Goal: Information Seeking & Learning: Learn about a topic

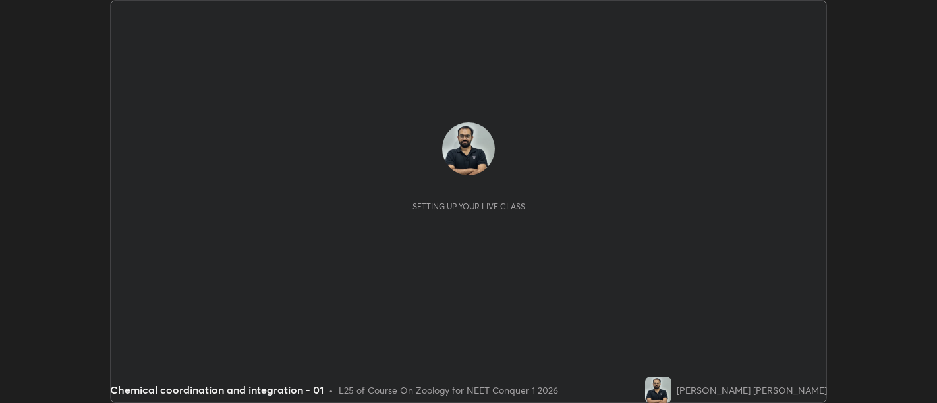
scroll to position [403, 936]
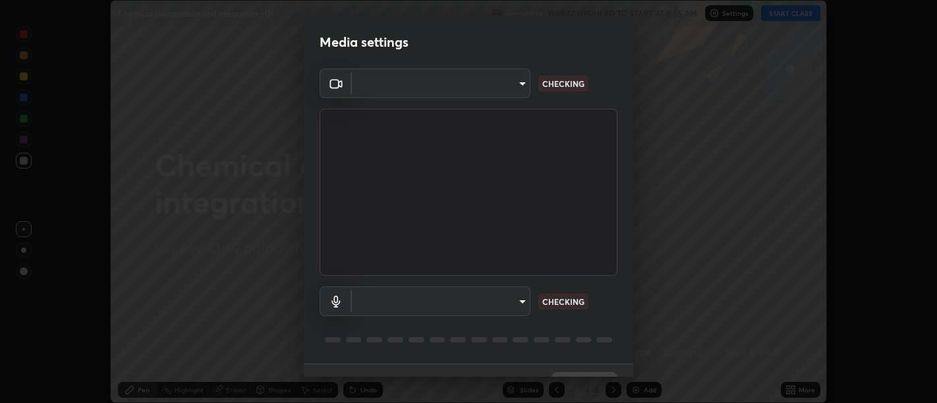
type input "d9b519daceb8a772394af6ea8e45353be5bbf62d8cb1cf3345c472de64055974"
type input "5912877718746b52c0806f9022d40e7bdc2f1b37034d74c7cf9e990fd38ad14d"
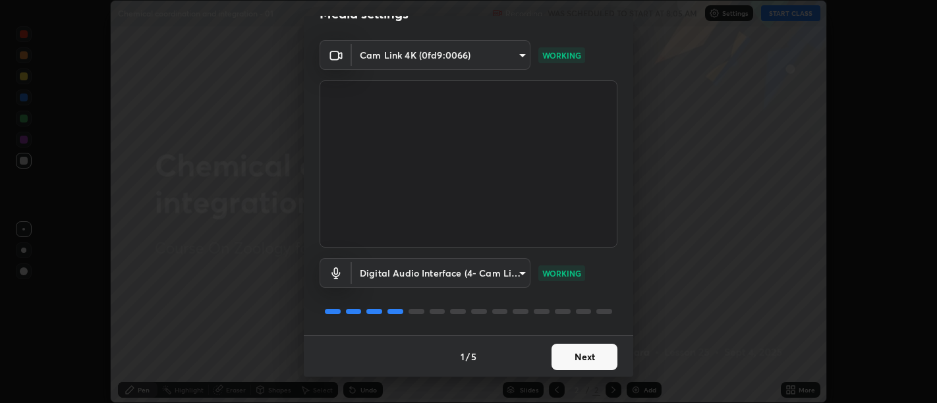
click at [586, 350] on button "Next" at bounding box center [584, 357] width 66 height 26
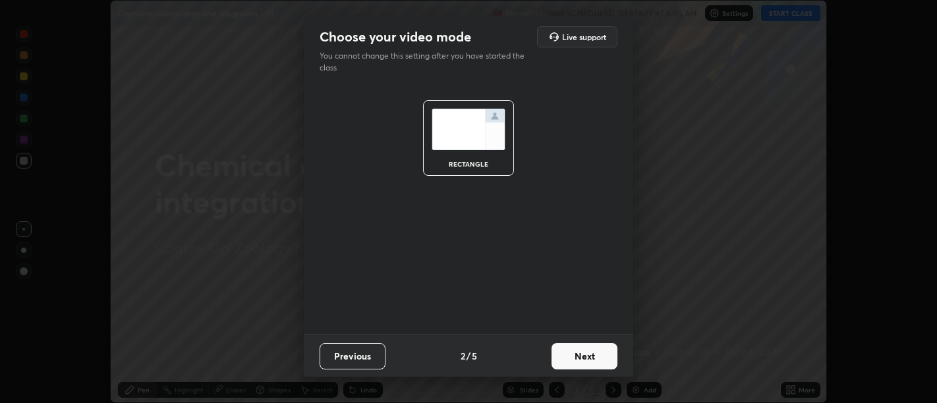
click at [596, 358] on button "Next" at bounding box center [584, 356] width 66 height 26
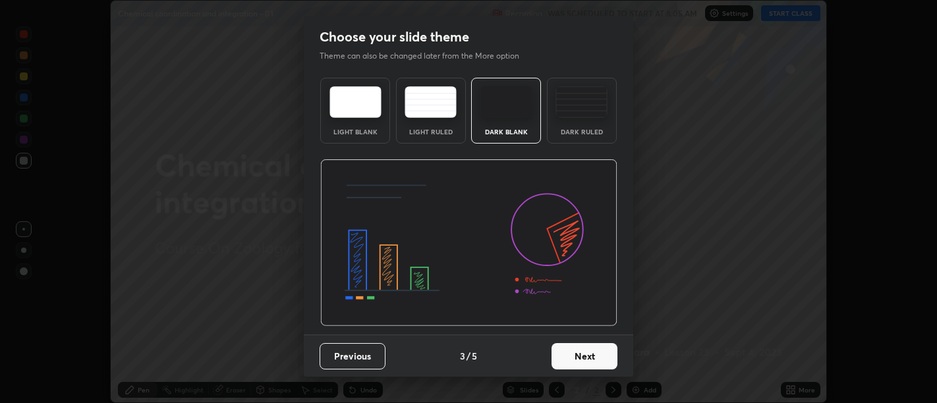
click at [598, 358] on button "Next" at bounding box center [584, 356] width 66 height 26
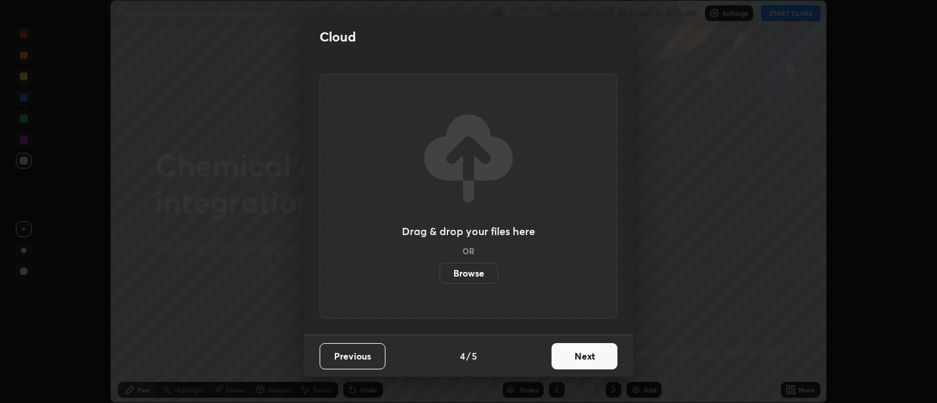
click at [600, 358] on button "Next" at bounding box center [584, 356] width 66 height 26
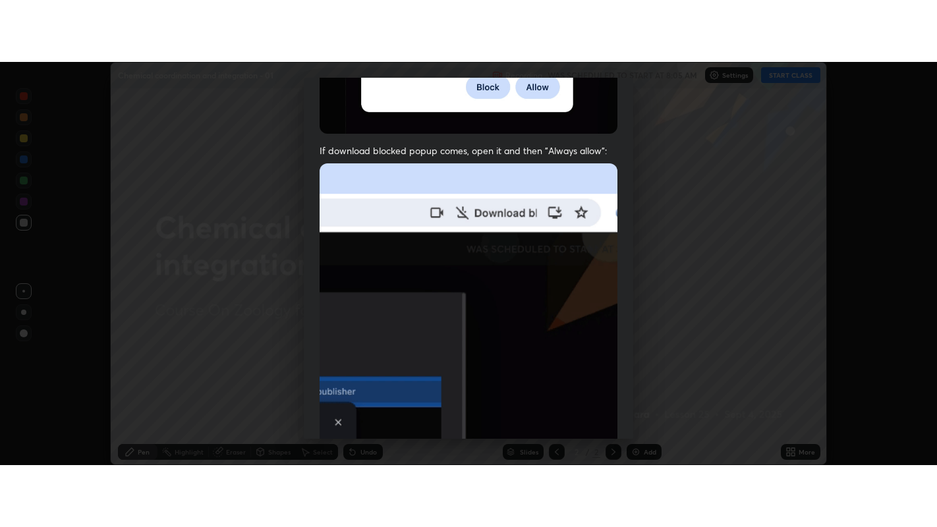
scroll to position [297, 0]
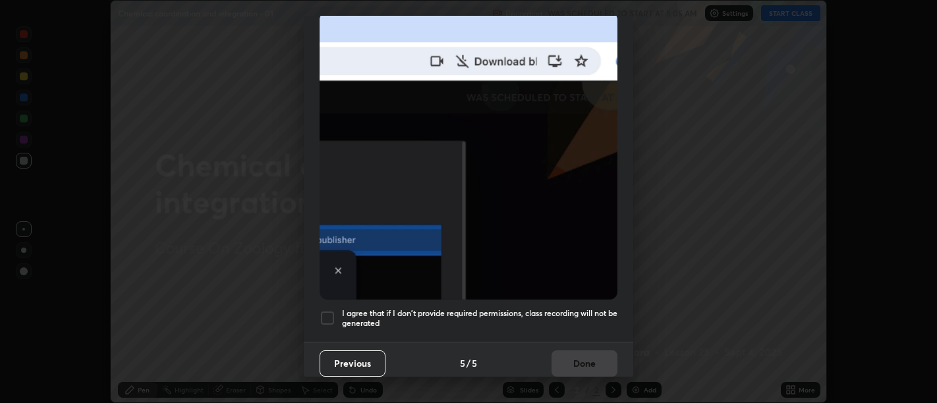
click at [572, 320] on h5 "I agree that if I don't provide required permissions, class recording will not …" at bounding box center [479, 318] width 275 height 20
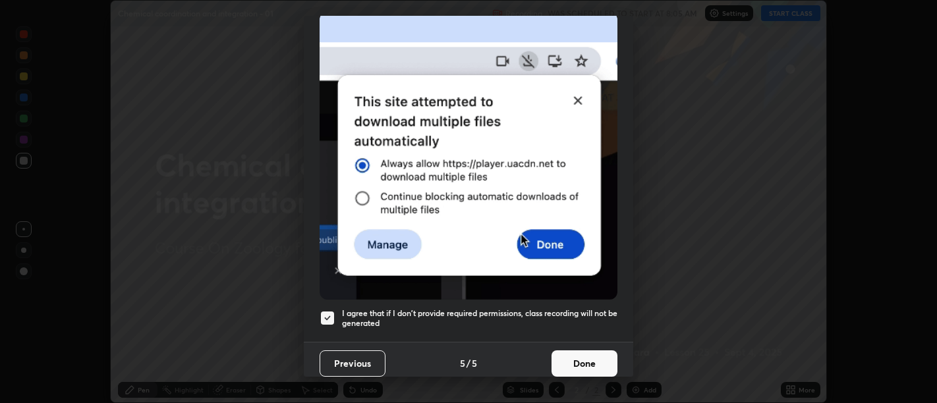
click at [585, 354] on button "Done" at bounding box center [584, 363] width 66 height 26
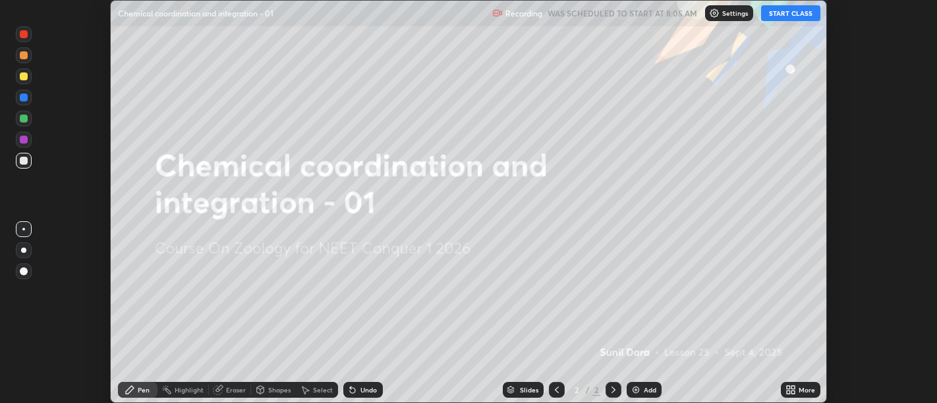
click at [787, 387] on icon at bounding box center [788, 387] width 3 height 3
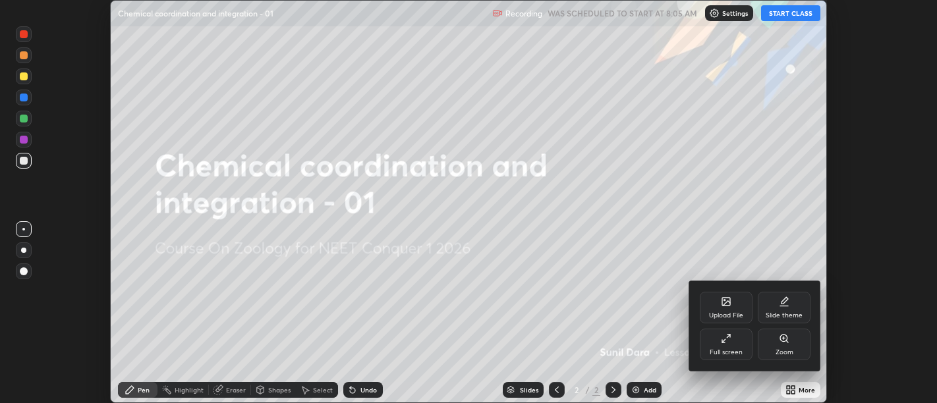
click at [728, 336] on icon at bounding box center [728, 336] width 3 height 3
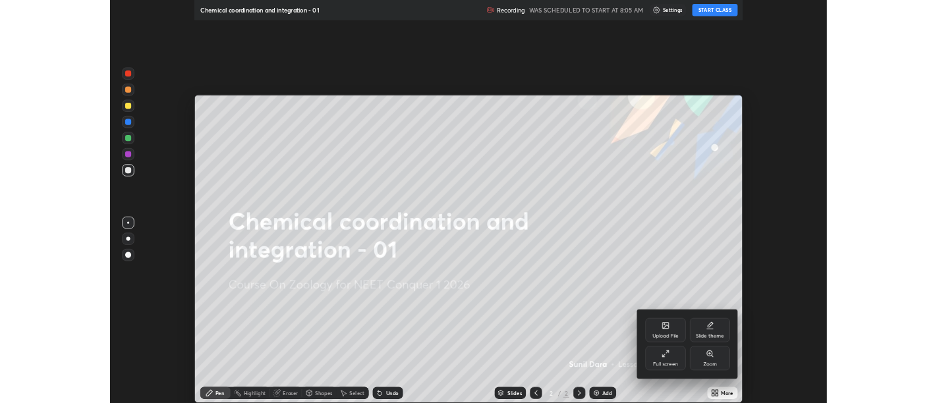
scroll to position [527, 937]
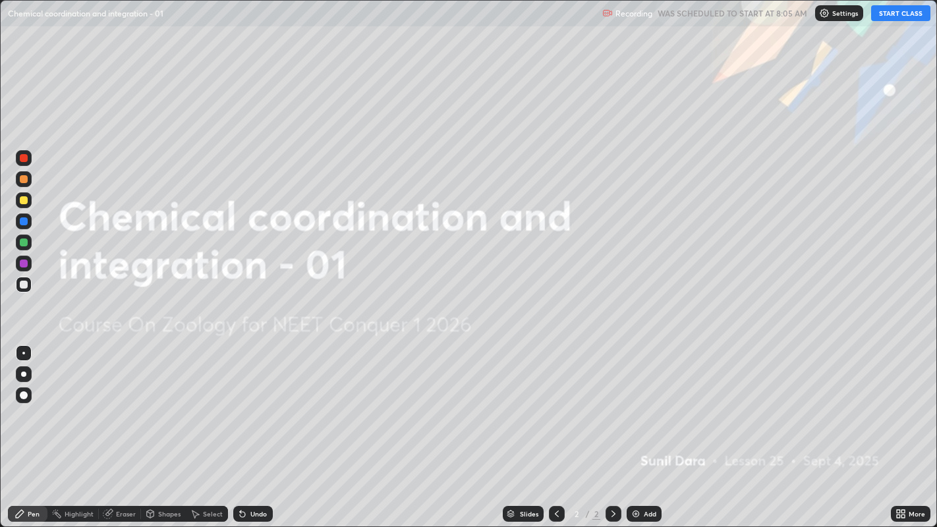
click at [892, 16] on button "START CLASS" at bounding box center [900, 13] width 59 height 16
click at [645, 403] on div "Add" at bounding box center [650, 514] width 13 height 7
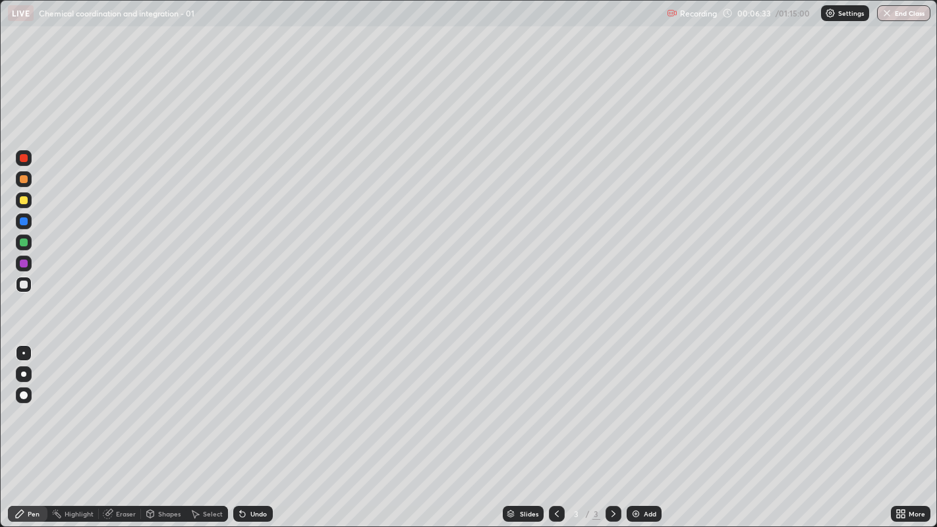
click at [24, 374] on div at bounding box center [23, 374] width 5 height 5
click at [24, 373] on div at bounding box center [23, 374] width 5 height 5
click at [24, 374] on div at bounding box center [23, 374] width 5 height 5
click at [23, 352] on div at bounding box center [23, 353] width 3 height 3
click at [24, 372] on div at bounding box center [23, 374] width 5 height 5
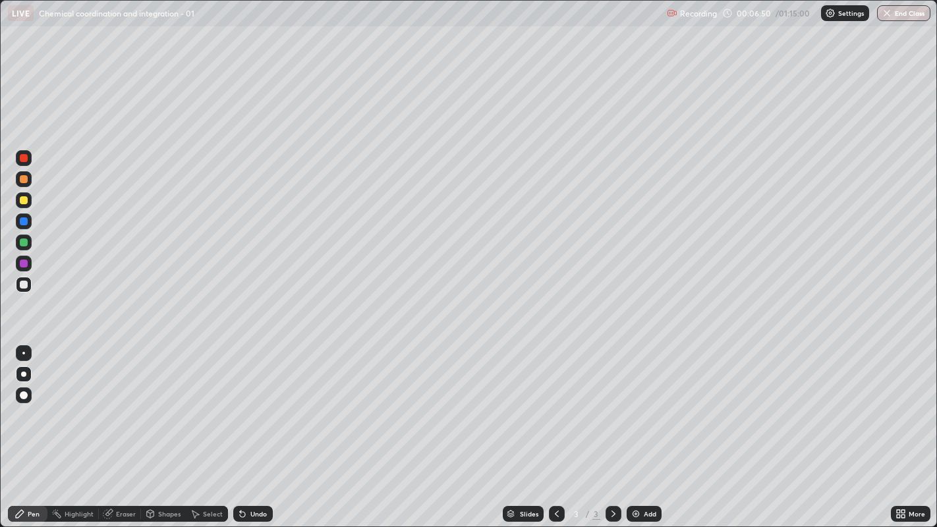
click at [23, 372] on div at bounding box center [23, 374] width 5 height 5
click at [23, 285] on div at bounding box center [24, 285] width 8 height 8
click at [255, 403] on div "Undo" at bounding box center [258, 514] width 16 height 7
click at [257, 403] on div "Undo" at bounding box center [258, 514] width 16 height 7
click at [255, 403] on div "Undo" at bounding box center [258, 514] width 16 height 7
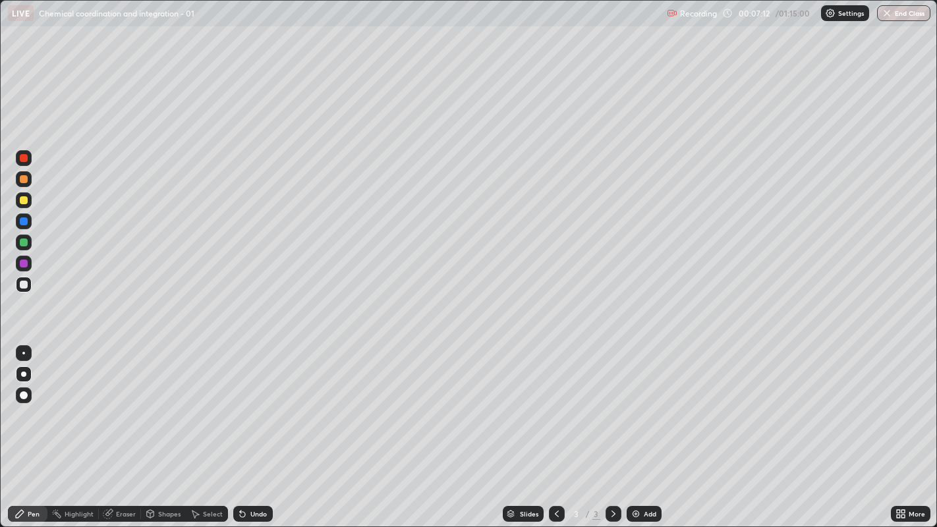
click at [257, 403] on div "Undo" at bounding box center [258, 514] width 16 height 7
click at [255, 403] on div "Undo" at bounding box center [258, 514] width 16 height 7
click at [241, 403] on icon at bounding box center [242, 514] width 5 height 5
click at [204, 403] on div "Select" at bounding box center [213, 514] width 20 height 7
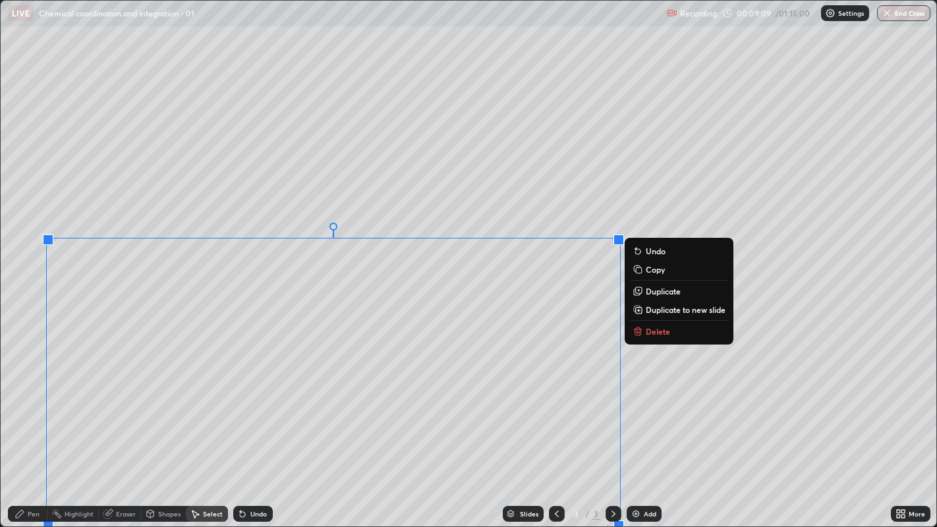
click at [649, 335] on p "Delete" at bounding box center [658, 331] width 24 height 11
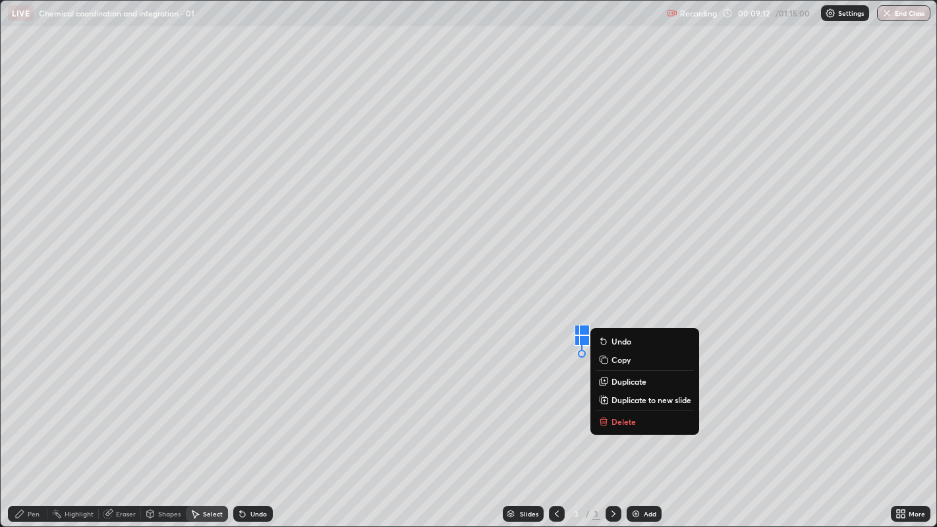
click at [622, 403] on p "Delete" at bounding box center [623, 421] width 24 height 11
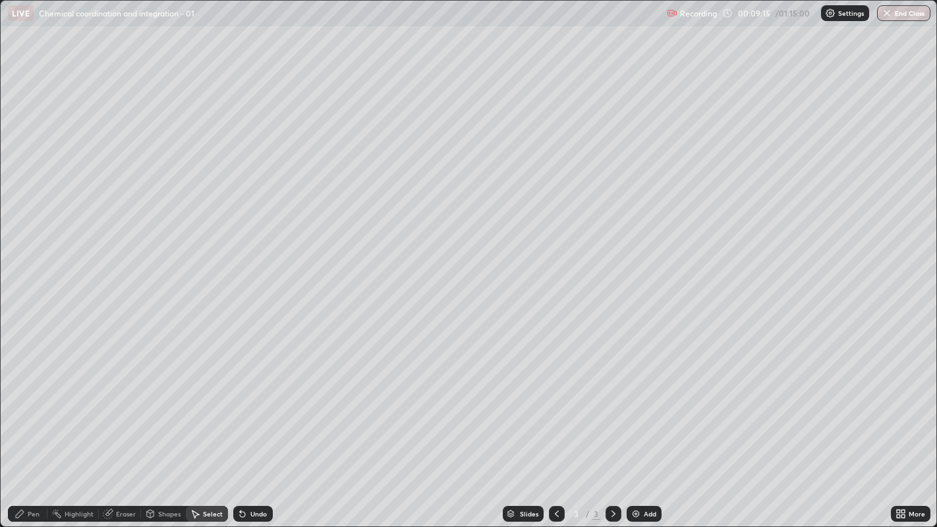
click at [112, 403] on icon at bounding box center [108, 514] width 11 height 11
click at [32, 403] on div "Pen" at bounding box center [34, 514] width 12 height 7
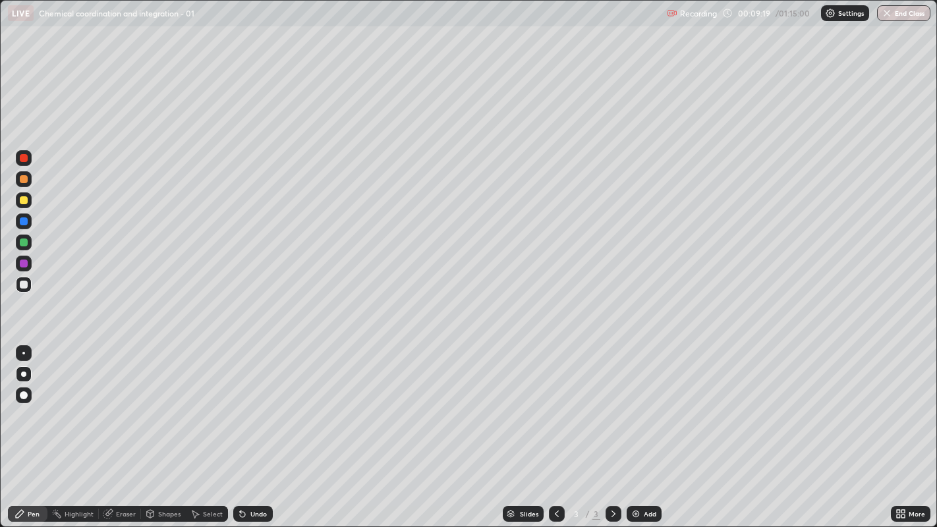
click at [24, 286] on div at bounding box center [24, 285] width 8 height 8
click at [22, 181] on div at bounding box center [24, 179] width 8 height 8
click at [23, 285] on div at bounding box center [24, 285] width 8 height 8
click at [27, 281] on div at bounding box center [24, 285] width 8 height 8
click at [23, 283] on div at bounding box center [24, 285] width 8 height 8
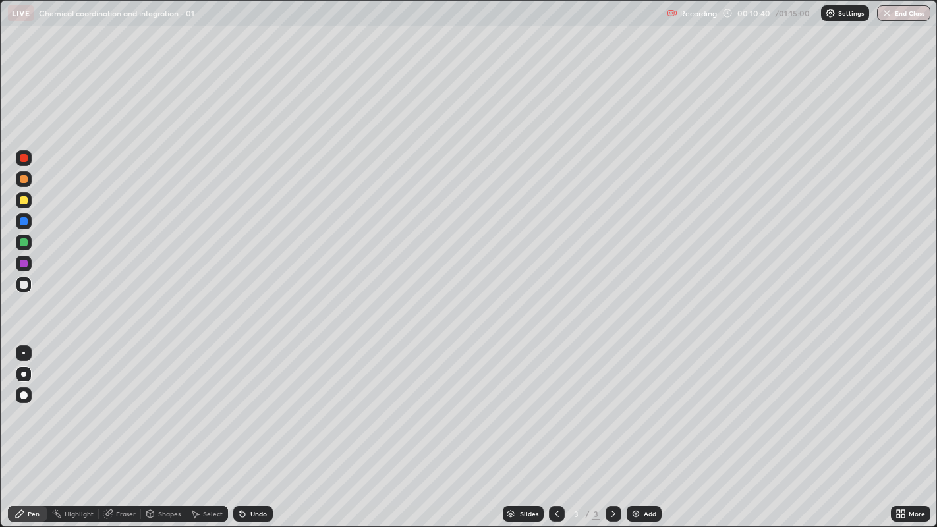
click at [20, 218] on div at bounding box center [24, 221] width 8 height 8
click at [24, 282] on div at bounding box center [24, 285] width 8 height 8
click at [22, 220] on div at bounding box center [24, 221] width 8 height 8
click at [27, 287] on div at bounding box center [24, 285] width 8 height 8
click at [24, 285] on div at bounding box center [24, 285] width 8 height 8
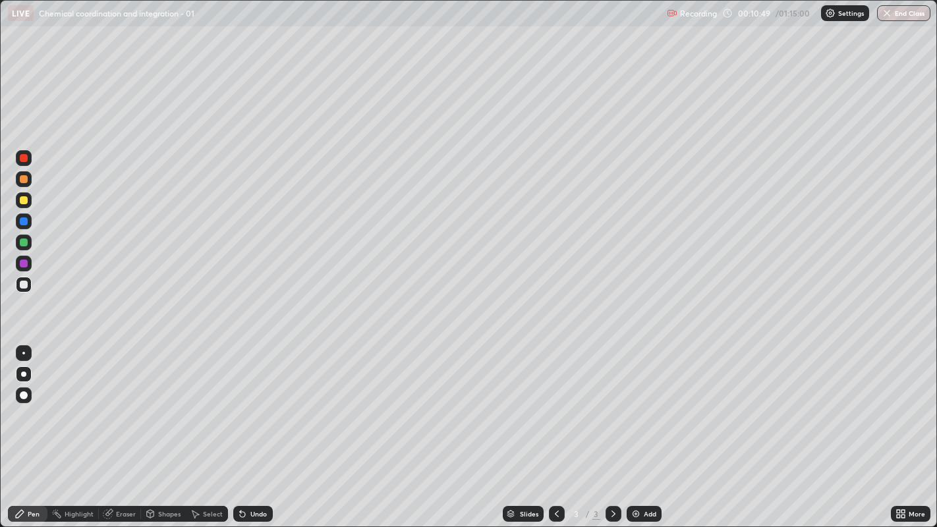
click at [264, 403] on div "Undo" at bounding box center [258, 514] width 16 height 7
click at [257, 403] on div "Undo" at bounding box center [258, 514] width 16 height 7
click at [256, 403] on div "Undo" at bounding box center [258, 514] width 16 height 7
click at [258, 403] on div "Undo" at bounding box center [258, 514] width 16 height 7
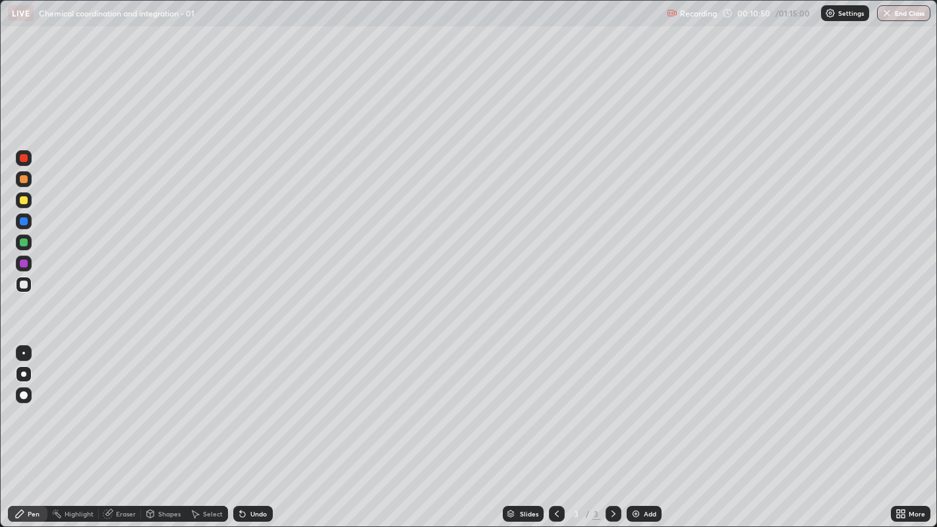
click at [259, 403] on div "Undo" at bounding box center [258, 514] width 16 height 7
click at [24, 282] on div at bounding box center [24, 285] width 8 height 8
click at [24, 221] on div at bounding box center [24, 221] width 8 height 8
click at [24, 197] on div at bounding box center [24, 200] width 8 height 8
click at [24, 285] on div at bounding box center [24, 285] width 8 height 8
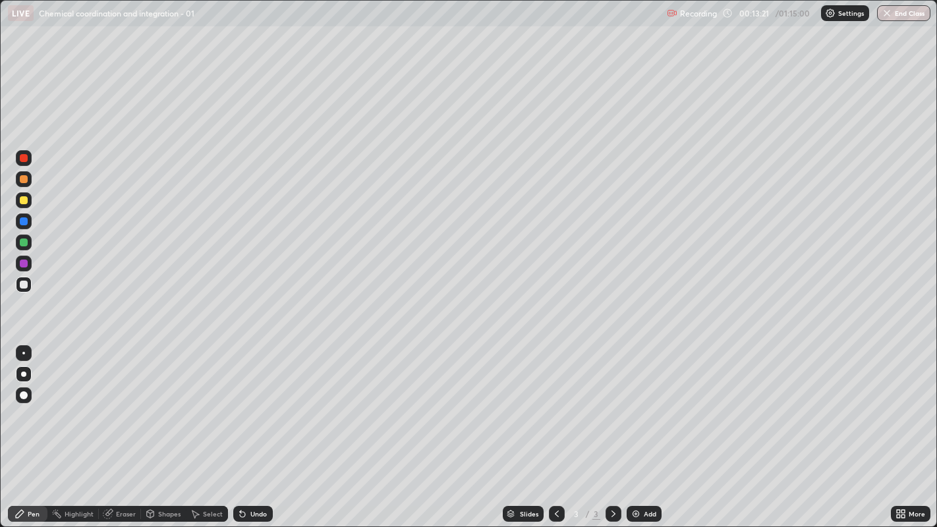
click at [22, 282] on div at bounding box center [24, 285] width 8 height 8
click at [19, 278] on div at bounding box center [24, 285] width 16 height 16
click at [22, 293] on div at bounding box center [24, 284] width 16 height 21
click at [23, 293] on div at bounding box center [24, 284] width 16 height 21
click at [21, 220] on div at bounding box center [24, 221] width 8 height 8
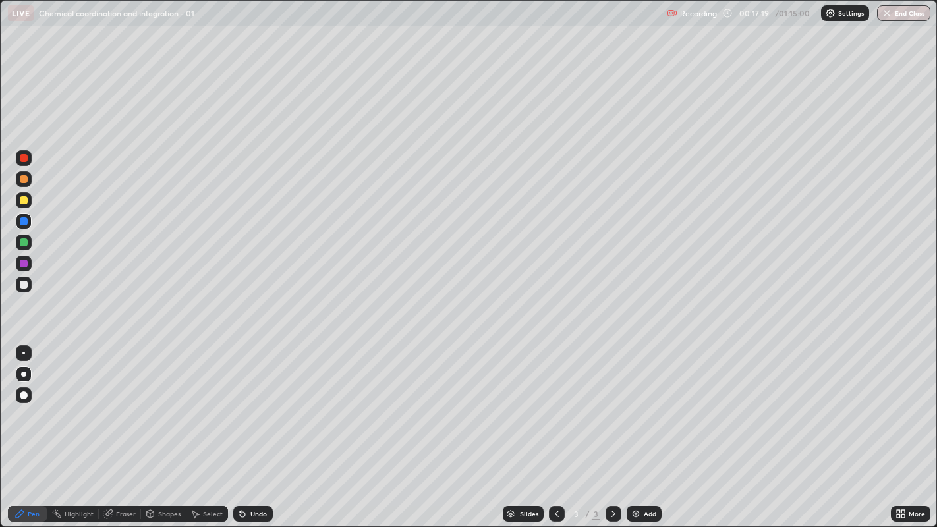
click at [22, 284] on div at bounding box center [24, 285] width 8 height 8
click at [903, 403] on icon at bounding box center [902, 516] width 3 height 3
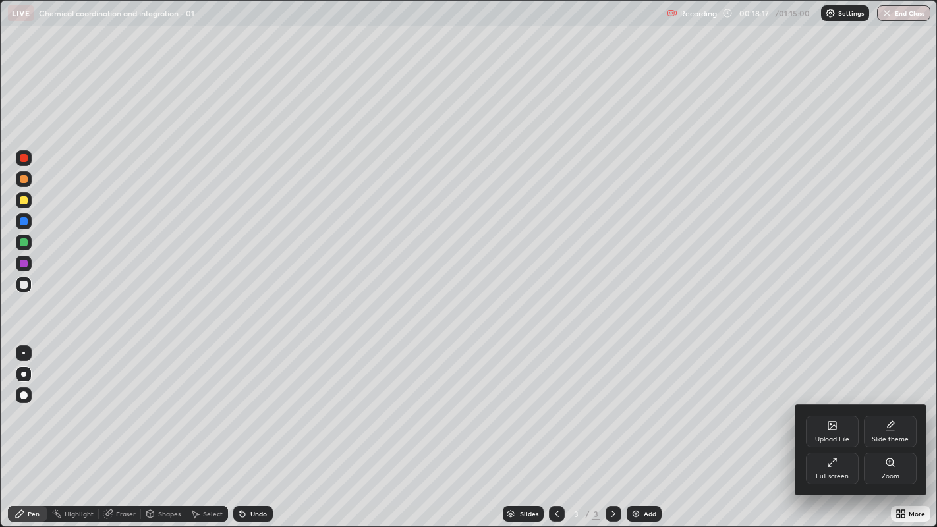
click at [837, 403] on div "Full screen" at bounding box center [832, 476] width 33 height 7
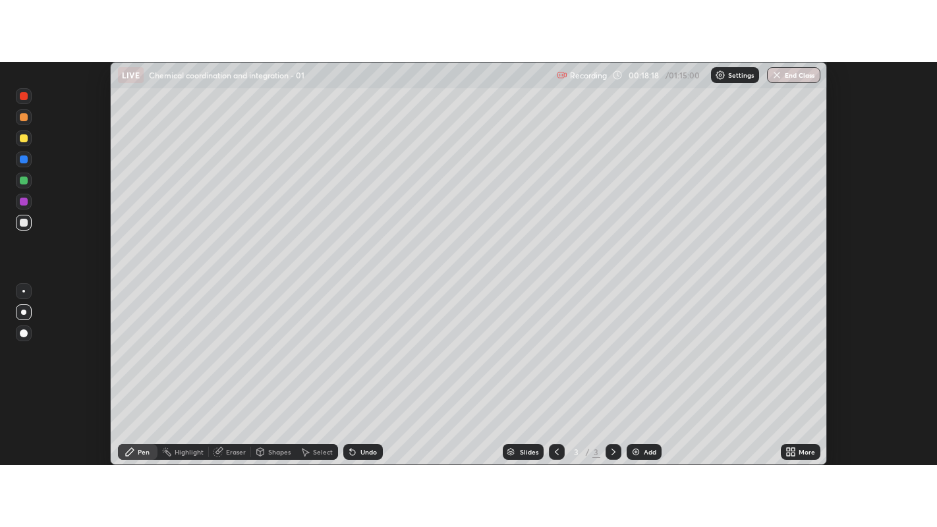
scroll to position [65476, 64942]
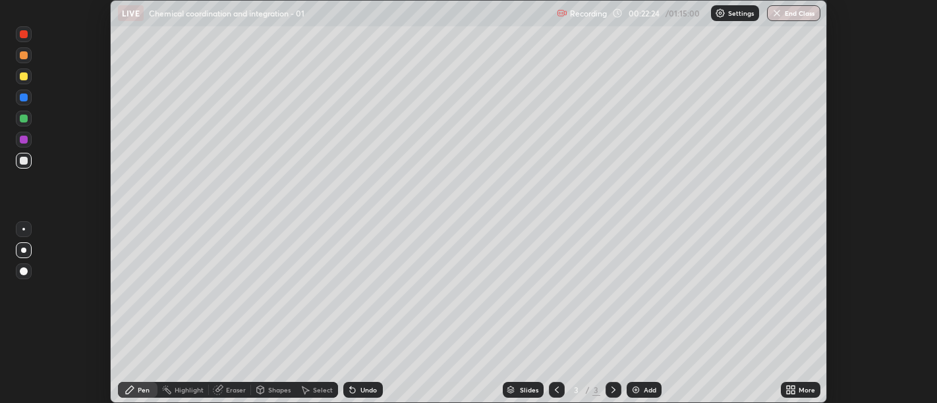
click at [793, 392] on icon at bounding box center [792, 392] width 3 height 3
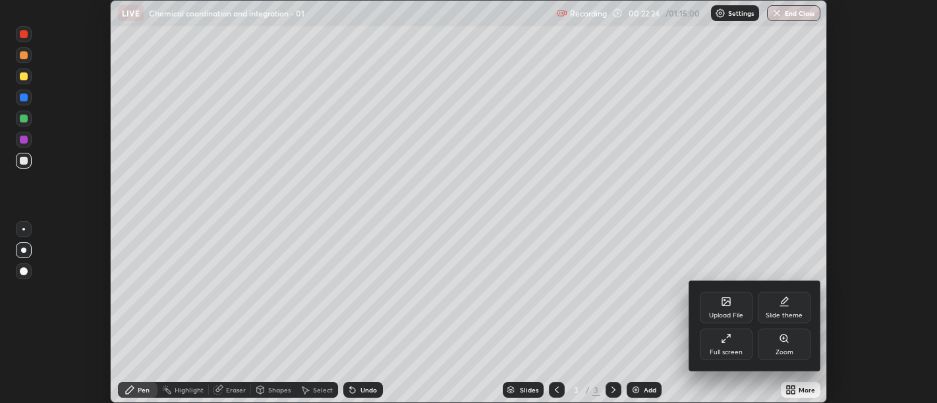
click at [740, 349] on div "Full screen" at bounding box center [726, 352] width 33 height 7
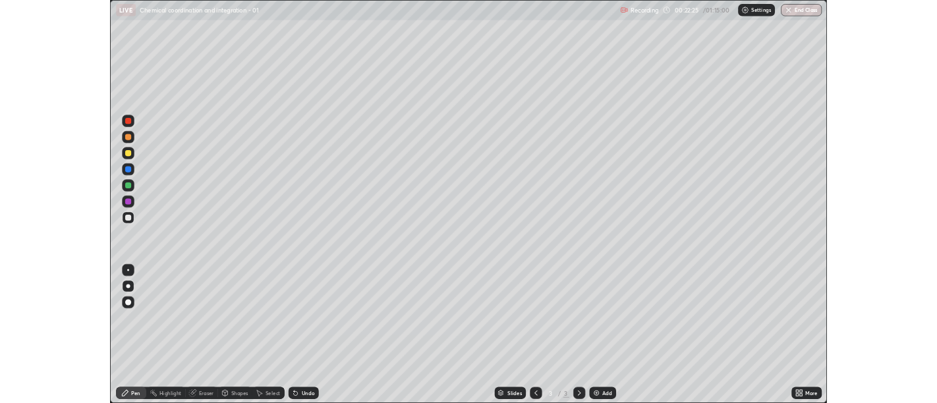
scroll to position [527, 937]
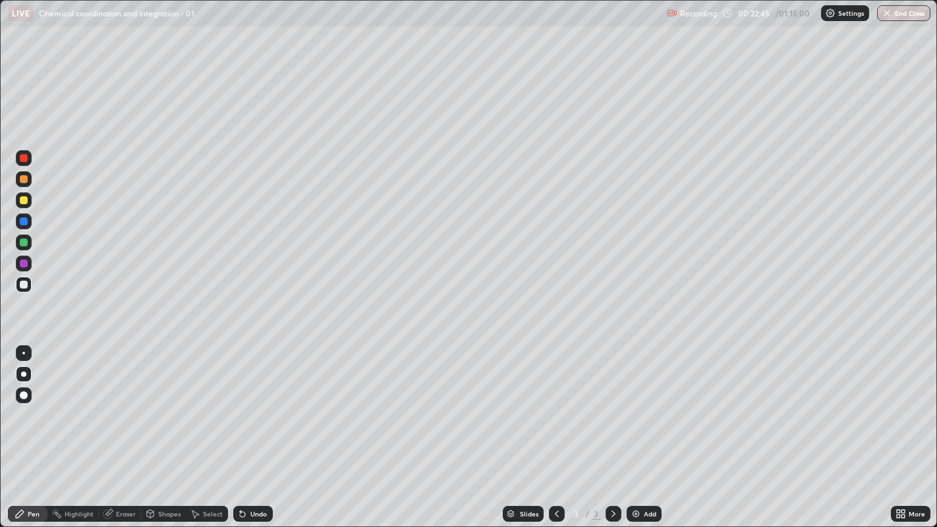
click at [24, 282] on div at bounding box center [24, 285] width 8 height 8
click at [611, 403] on icon at bounding box center [613, 514] width 11 height 11
click at [639, 403] on img at bounding box center [635, 514] width 11 height 11
click at [28, 279] on div at bounding box center [24, 285] width 16 height 16
click at [24, 198] on div at bounding box center [24, 200] width 8 height 8
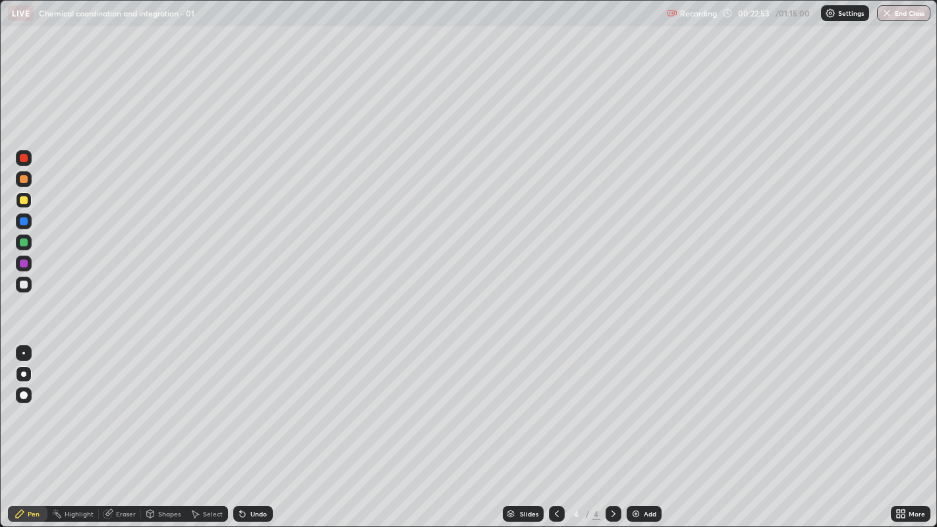
click at [20, 202] on div at bounding box center [24, 200] width 8 height 8
click at [22, 199] on div at bounding box center [24, 200] width 8 height 8
click at [23, 199] on div at bounding box center [24, 200] width 8 height 8
click at [26, 266] on div at bounding box center [24, 264] width 8 height 8
click at [23, 264] on div at bounding box center [24, 264] width 8 height 8
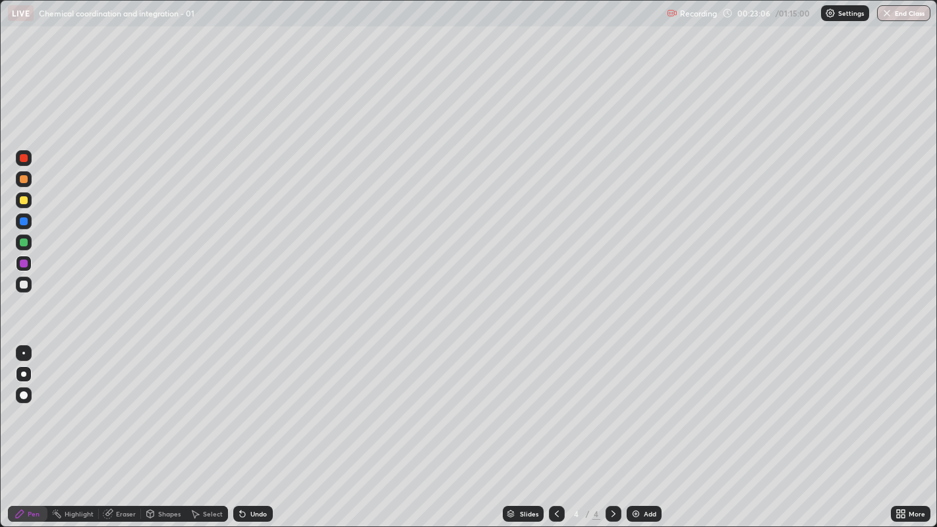
click at [248, 403] on div "Undo" at bounding box center [253, 514] width 40 height 16
click at [265, 403] on div "Undo" at bounding box center [258, 514] width 16 height 7
click at [24, 283] on div at bounding box center [24, 285] width 8 height 8
click at [27, 221] on div at bounding box center [24, 221] width 8 height 8
click at [24, 257] on div at bounding box center [24, 264] width 16 height 16
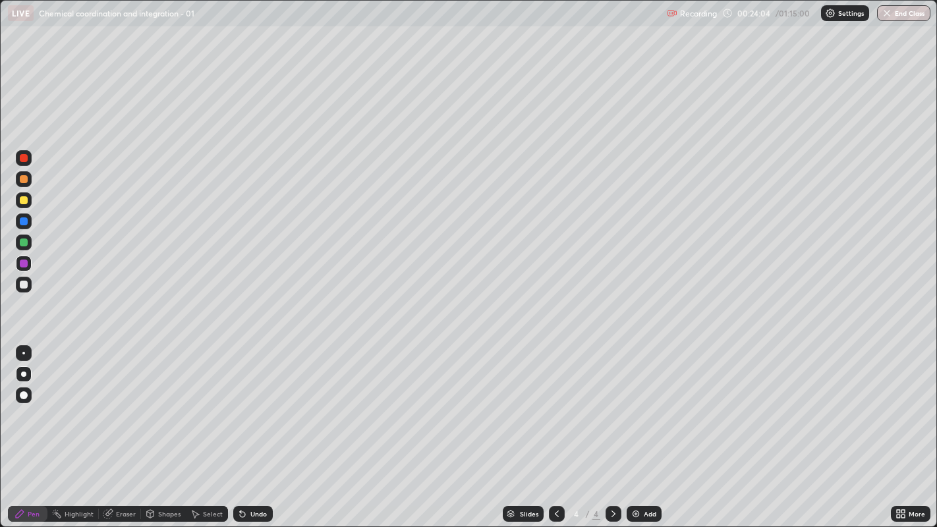
click at [24, 286] on div at bounding box center [24, 285] width 8 height 8
click at [22, 287] on div at bounding box center [24, 285] width 8 height 8
click at [22, 284] on div at bounding box center [24, 285] width 8 height 8
click at [22, 285] on div at bounding box center [24, 285] width 8 height 8
click at [21, 288] on div at bounding box center [24, 285] width 8 height 8
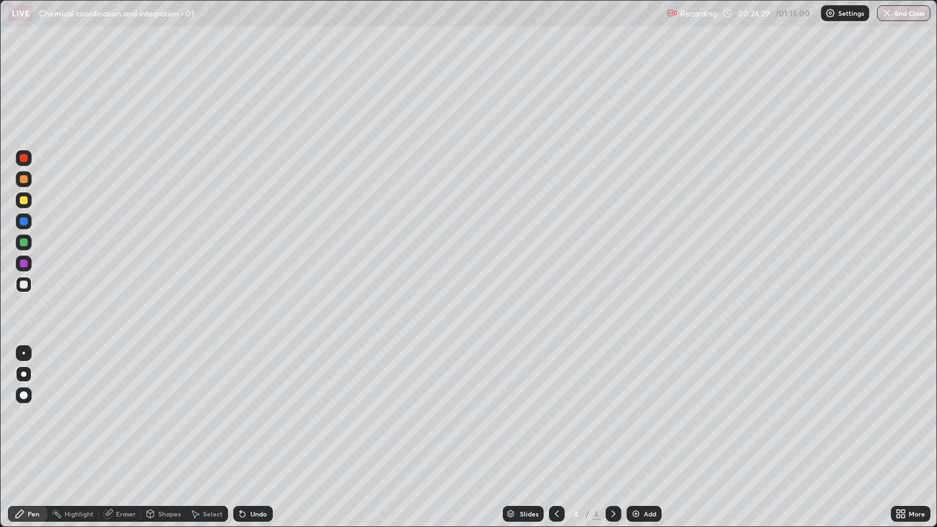
click at [21, 287] on div at bounding box center [24, 285] width 8 height 8
click at [22, 285] on div at bounding box center [24, 285] width 8 height 8
click at [258, 403] on div "Undo" at bounding box center [253, 514] width 40 height 16
click at [257, 403] on div "Undo" at bounding box center [258, 514] width 16 height 7
click at [256, 403] on div "Undo" at bounding box center [258, 514] width 16 height 7
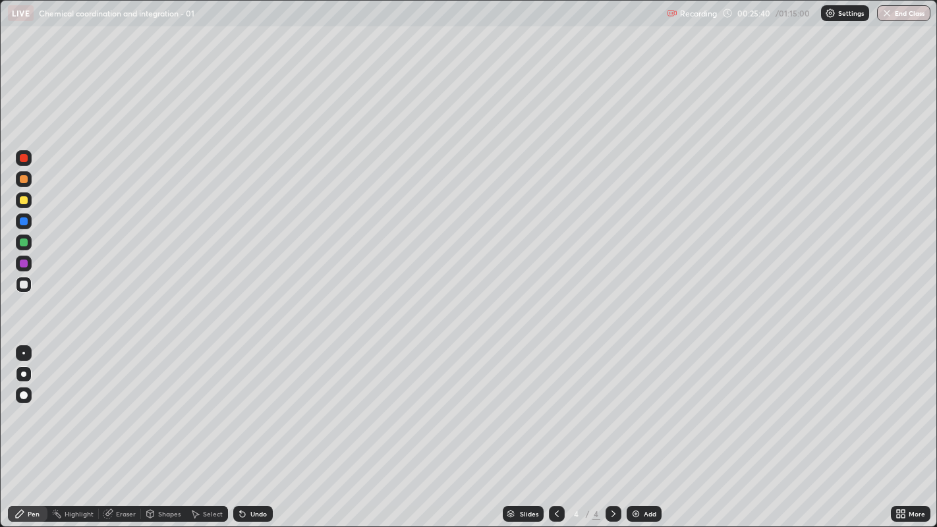
click at [22, 240] on div at bounding box center [24, 242] width 8 height 8
click at [23, 285] on div at bounding box center [24, 285] width 8 height 8
click at [24, 223] on div at bounding box center [24, 221] width 8 height 8
click at [257, 403] on div "Undo" at bounding box center [258, 514] width 16 height 7
click at [267, 403] on div "Undo" at bounding box center [250, 514] width 45 height 26
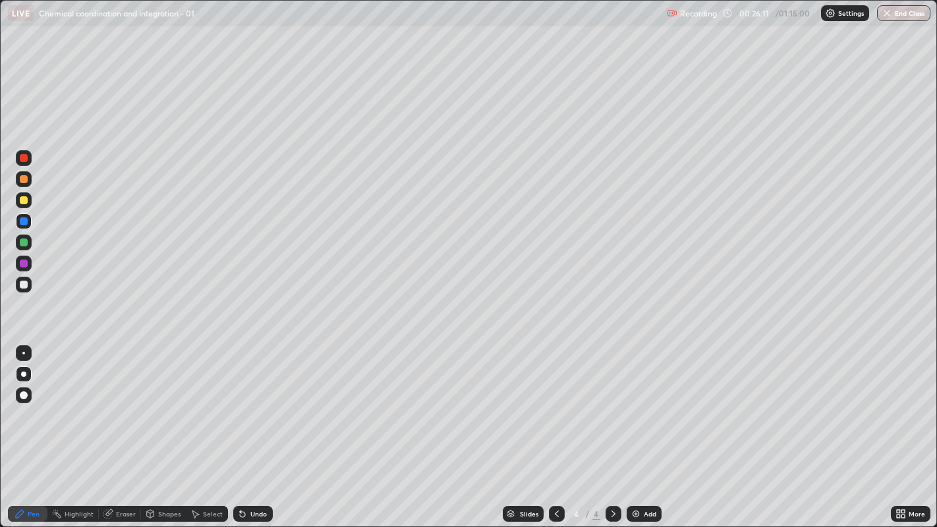
click at [20, 178] on div at bounding box center [24, 179] width 8 height 8
click at [25, 283] on div at bounding box center [24, 285] width 8 height 8
click at [20, 284] on div at bounding box center [24, 285] width 8 height 8
click at [24, 287] on div at bounding box center [24, 285] width 8 height 8
click at [25, 284] on div at bounding box center [24, 285] width 8 height 8
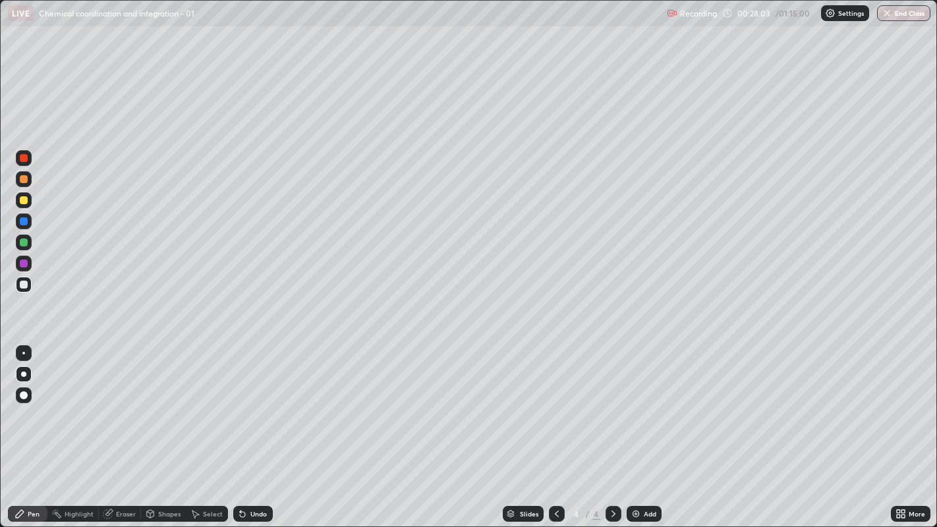
click at [27, 285] on div at bounding box center [24, 285] width 8 height 8
click at [611, 403] on icon at bounding box center [613, 514] width 11 height 11
click at [644, 403] on div "Add" at bounding box center [644, 514] width 35 height 16
click at [23, 285] on div at bounding box center [24, 285] width 8 height 8
click at [23, 283] on div at bounding box center [24, 285] width 8 height 8
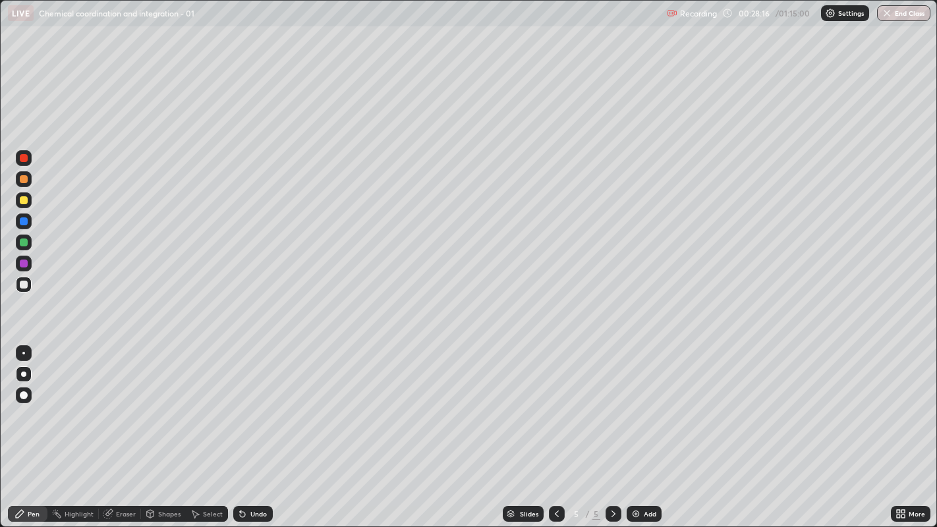
click at [554, 403] on icon at bounding box center [556, 514] width 11 height 11
click at [611, 403] on icon at bounding box center [613, 514] width 11 height 11
click at [23, 285] on div at bounding box center [24, 285] width 8 height 8
click at [24, 284] on div at bounding box center [24, 285] width 8 height 8
click at [23, 284] on div at bounding box center [24, 285] width 8 height 8
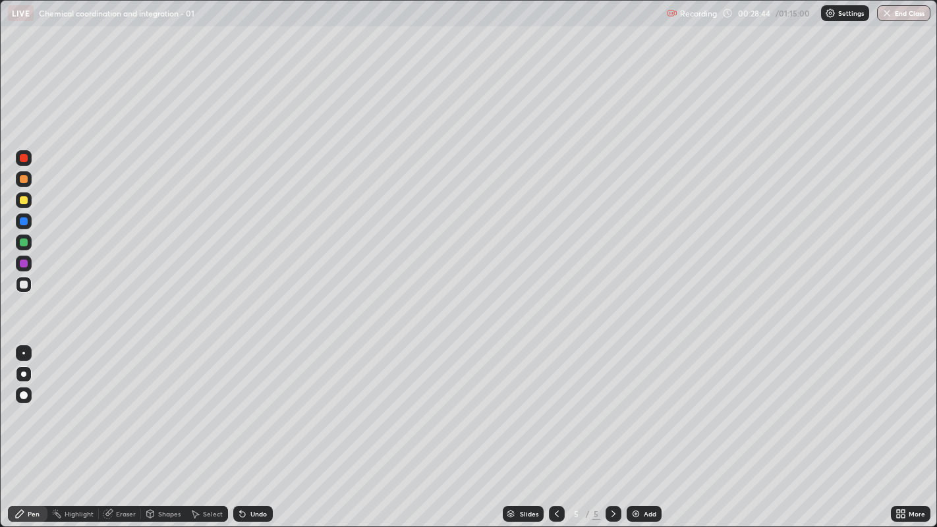
click at [22, 289] on div at bounding box center [24, 285] width 16 height 16
click at [22, 291] on div at bounding box center [24, 285] width 16 height 16
click at [22, 284] on div at bounding box center [24, 285] width 8 height 8
click at [20, 283] on div at bounding box center [24, 285] width 8 height 8
click at [252, 403] on div "Undo" at bounding box center [258, 514] width 16 height 7
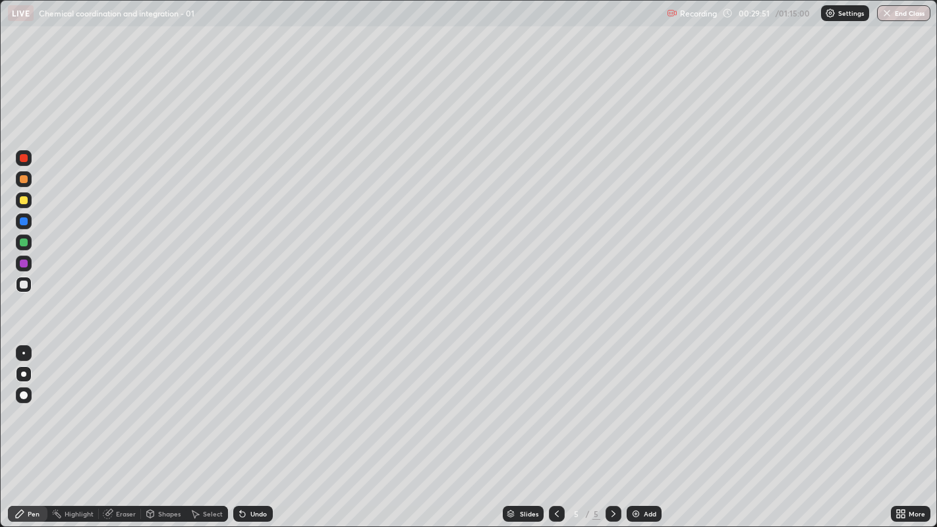
click at [251, 403] on div "Undo" at bounding box center [258, 514] width 16 height 7
click at [256, 403] on div "Undo" at bounding box center [258, 514] width 16 height 7
click at [30, 403] on div "Pen" at bounding box center [34, 514] width 12 height 7
click at [271, 403] on div "Undo" at bounding box center [253, 514] width 40 height 16
click at [25, 284] on div at bounding box center [24, 285] width 8 height 8
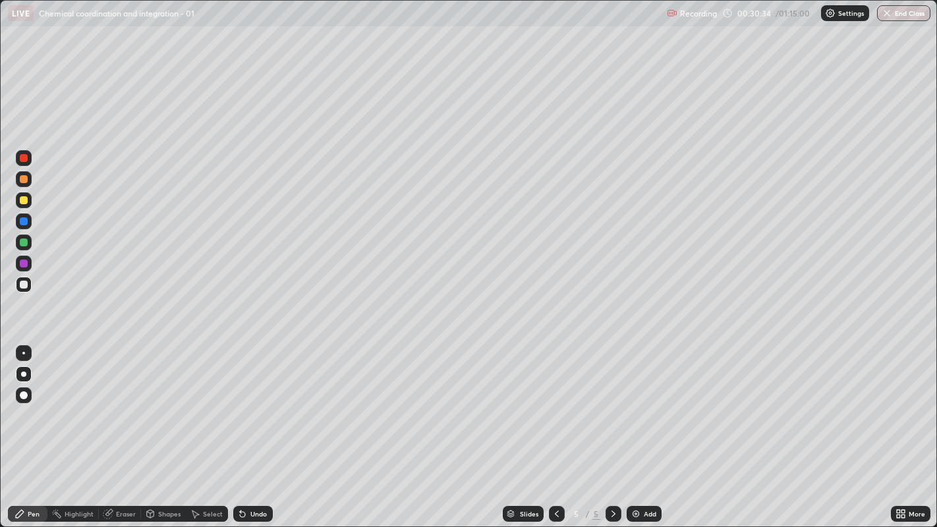
click at [24, 285] on div at bounding box center [24, 285] width 8 height 8
click at [18, 283] on div at bounding box center [24, 285] width 16 height 16
click at [23, 242] on div at bounding box center [24, 242] width 8 height 8
click at [23, 286] on div at bounding box center [24, 285] width 8 height 8
click at [22, 287] on div at bounding box center [24, 285] width 8 height 8
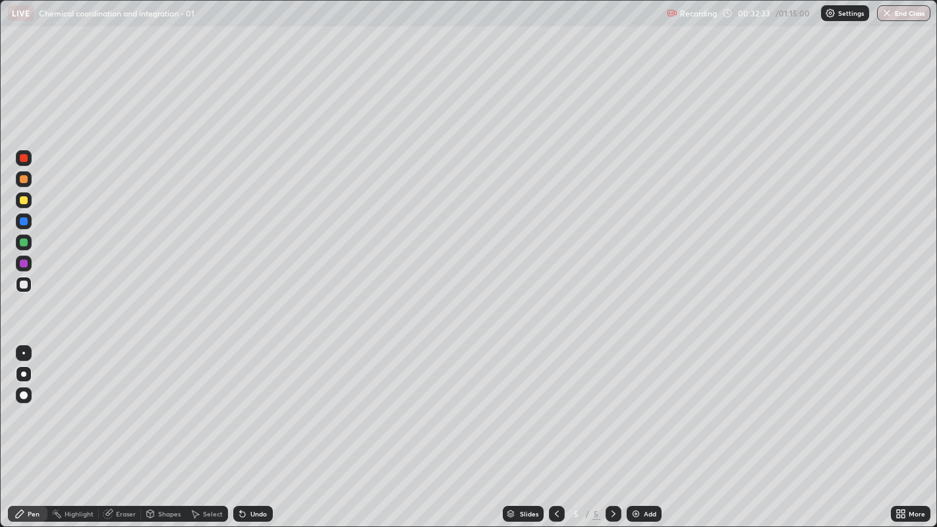
click at [25, 286] on div at bounding box center [24, 285] width 8 height 8
click at [23, 285] on div at bounding box center [24, 285] width 8 height 8
click at [611, 403] on icon at bounding box center [613, 514] width 11 height 11
click at [641, 403] on div "Add" at bounding box center [644, 514] width 35 height 16
click at [20, 200] on div at bounding box center [24, 200] width 8 height 8
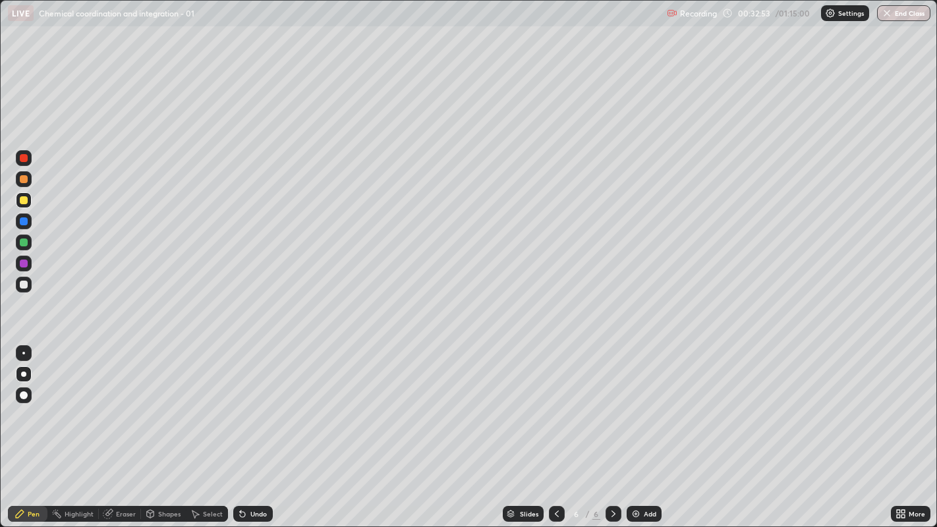
click at [25, 288] on div at bounding box center [24, 285] width 8 height 8
click at [22, 284] on div at bounding box center [24, 285] width 8 height 8
click at [24, 285] on div at bounding box center [24, 285] width 8 height 8
click at [23, 286] on div at bounding box center [24, 285] width 8 height 8
click at [20, 287] on div at bounding box center [24, 285] width 8 height 8
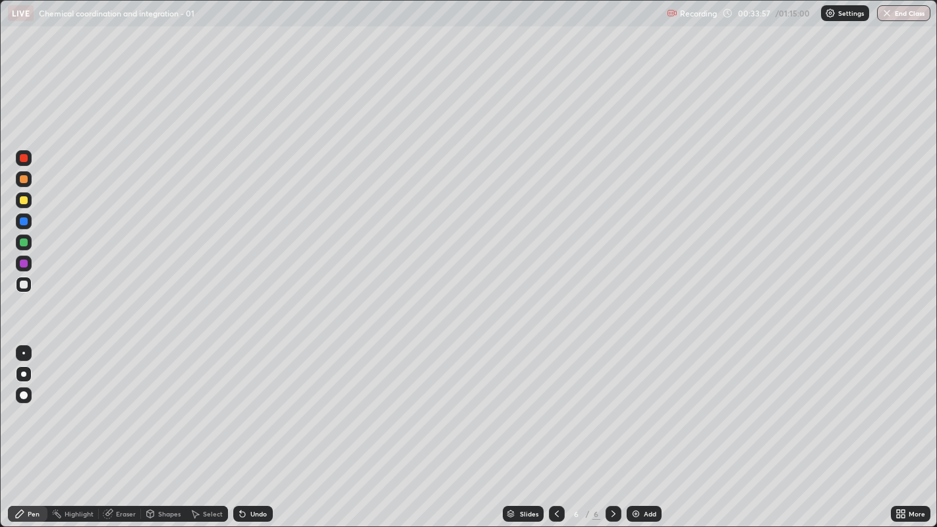
click at [22, 284] on div at bounding box center [24, 285] width 8 height 8
click at [21, 283] on div at bounding box center [24, 285] width 8 height 8
click at [18, 285] on div at bounding box center [24, 285] width 16 height 16
click at [16, 288] on div at bounding box center [24, 285] width 16 height 16
click at [25, 292] on div at bounding box center [24, 285] width 16 height 16
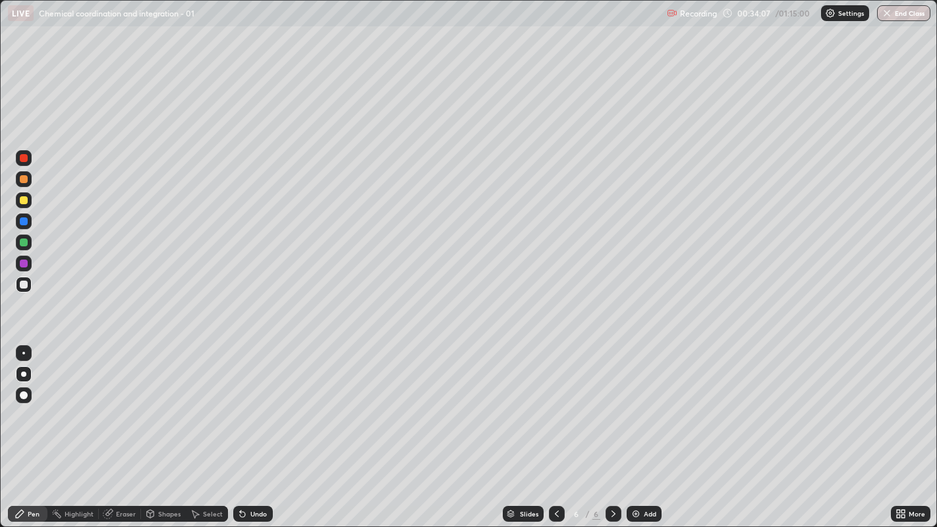
click at [25, 283] on div at bounding box center [24, 285] width 8 height 8
click at [22, 287] on div at bounding box center [24, 285] width 8 height 8
click at [23, 285] on div at bounding box center [24, 285] width 8 height 8
click at [264, 403] on div "Undo" at bounding box center [253, 514] width 40 height 16
click at [23, 285] on div at bounding box center [24, 285] width 8 height 8
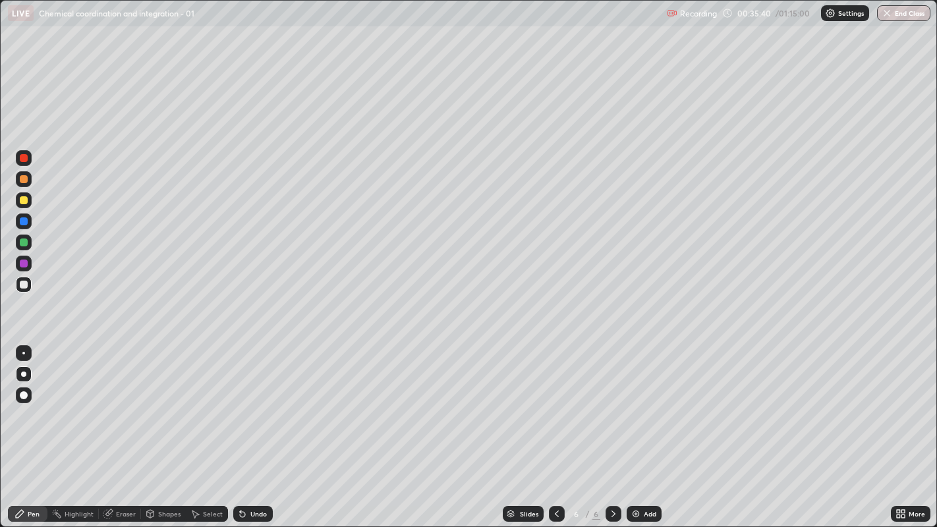
click at [23, 200] on div at bounding box center [24, 200] width 8 height 8
click at [22, 284] on div at bounding box center [24, 285] width 8 height 8
click at [24, 284] on div at bounding box center [24, 285] width 8 height 8
click at [21, 286] on div at bounding box center [24, 285] width 8 height 8
click at [26, 280] on div at bounding box center [24, 285] width 16 height 16
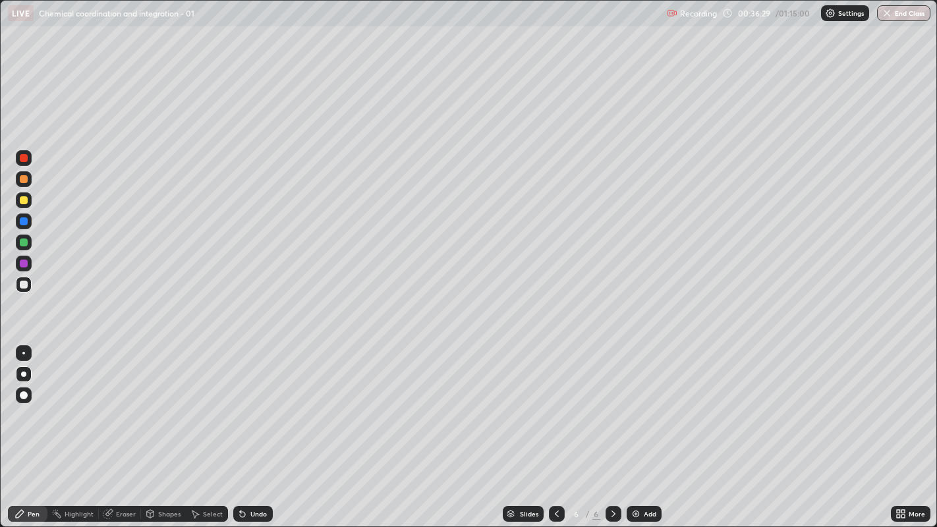
click at [33, 288] on div at bounding box center [23, 284] width 21 height 21
click at [24, 284] on div at bounding box center [24, 285] width 8 height 8
click at [250, 403] on div "Undo" at bounding box center [258, 514] width 16 height 7
click at [258, 403] on div "Undo" at bounding box center [258, 514] width 16 height 7
click at [255, 403] on div "Undo" at bounding box center [258, 514] width 16 height 7
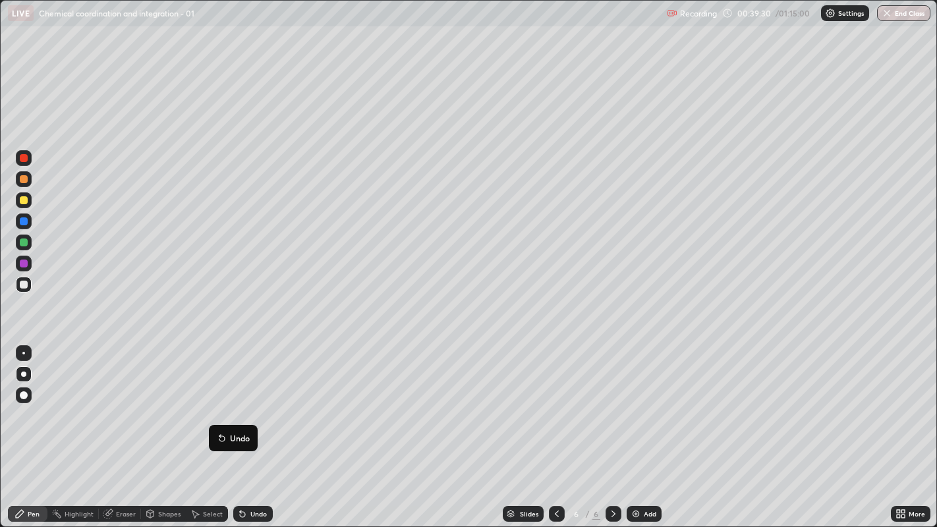
click at [20, 287] on div at bounding box center [24, 285] width 16 height 16
click at [20, 283] on div at bounding box center [24, 285] width 8 height 8
click at [22, 284] on div at bounding box center [24, 285] width 8 height 8
click at [28, 239] on div at bounding box center [24, 243] width 16 height 16
click at [22, 283] on div at bounding box center [24, 285] width 8 height 8
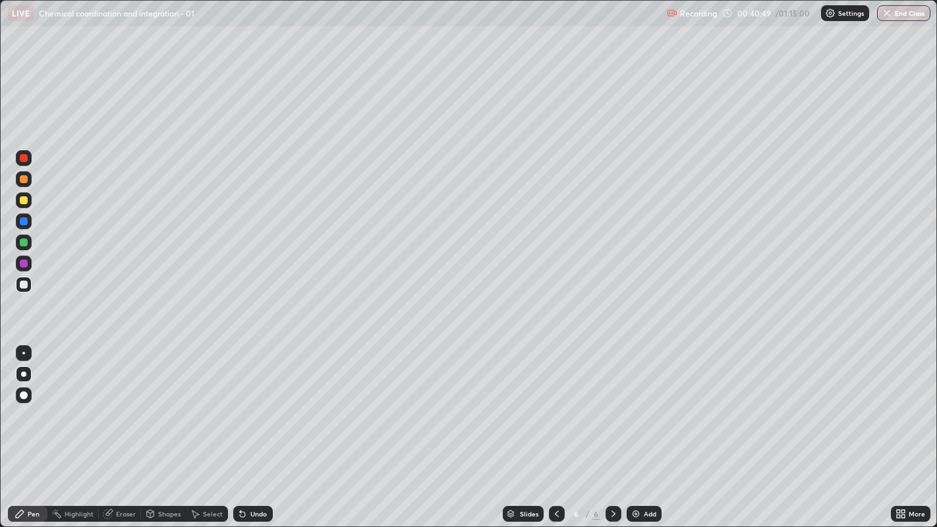
click at [22, 284] on div at bounding box center [24, 285] width 8 height 8
click at [19, 289] on div at bounding box center [24, 285] width 16 height 16
click at [22, 240] on div at bounding box center [24, 242] width 8 height 8
click at [23, 201] on div at bounding box center [24, 200] width 8 height 8
click at [23, 284] on div at bounding box center [24, 285] width 8 height 8
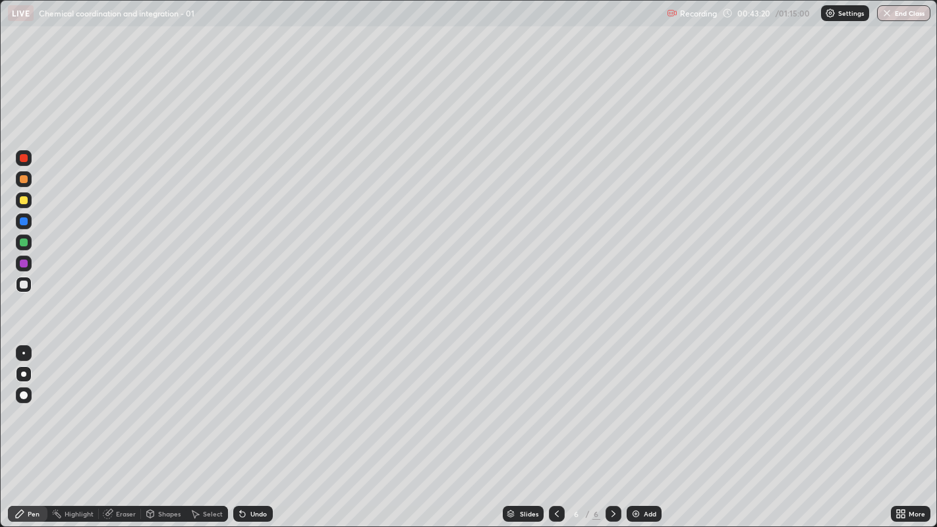
click at [903, 403] on icon at bounding box center [902, 511] width 3 height 3
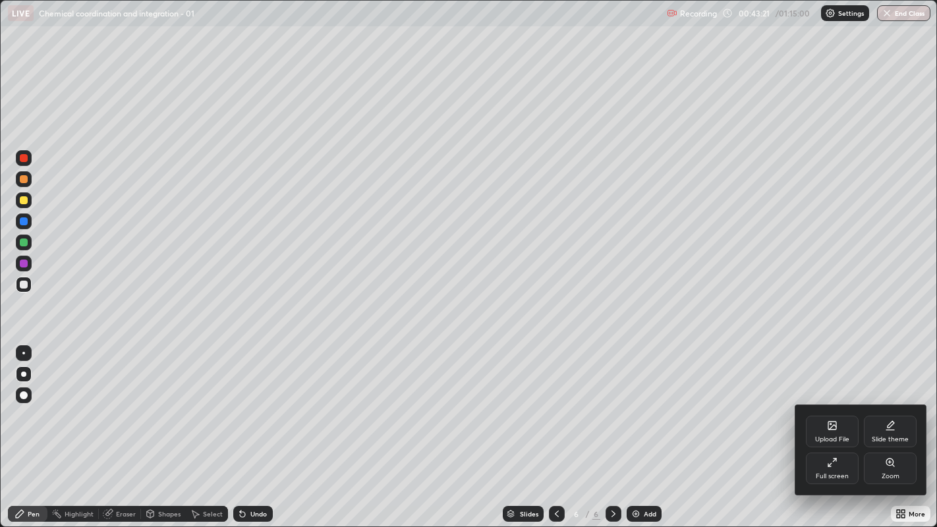
click at [837, 403] on icon at bounding box center [832, 462] width 11 height 11
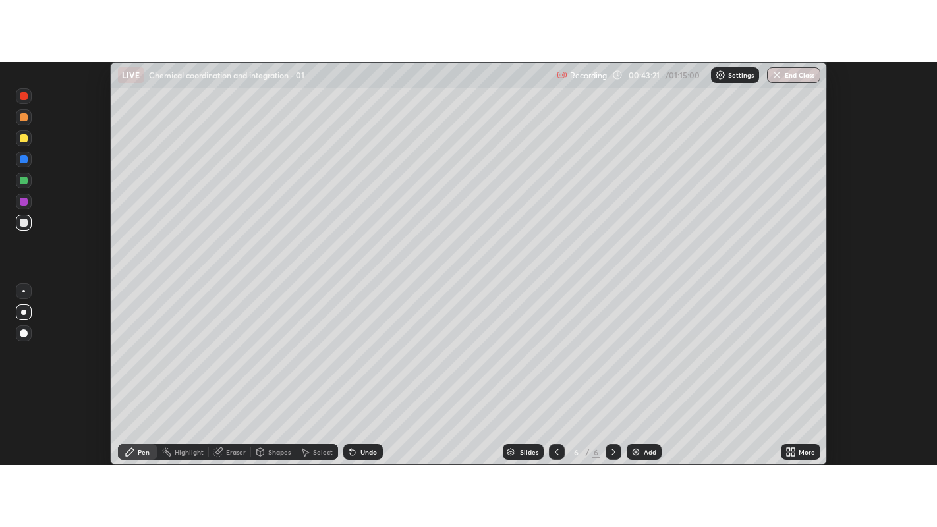
scroll to position [65476, 64942]
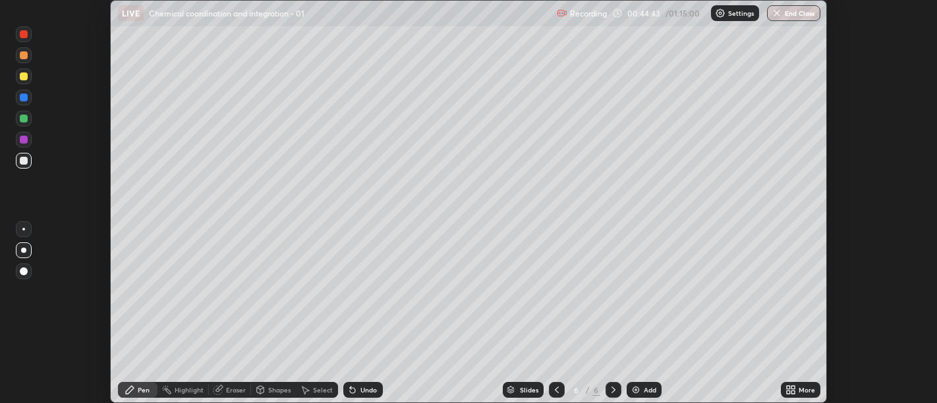
click at [791, 389] on icon at bounding box center [792, 387] width 3 height 3
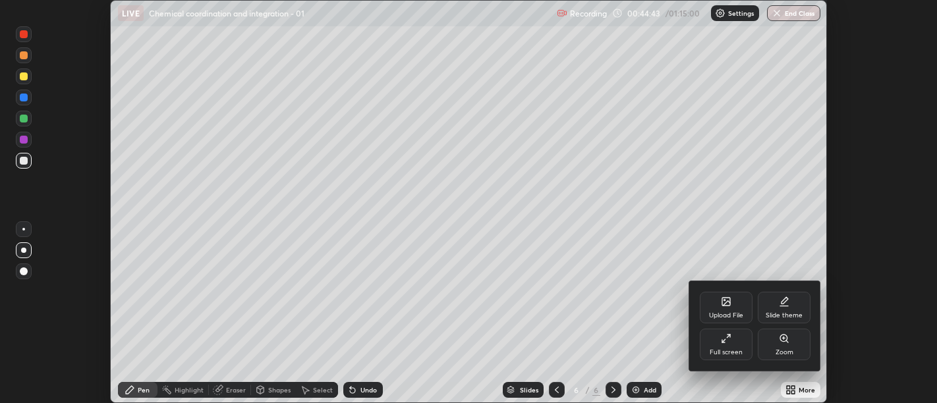
click at [730, 349] on div "Full screen" at bounding box center [726, 352] width 33 height 7
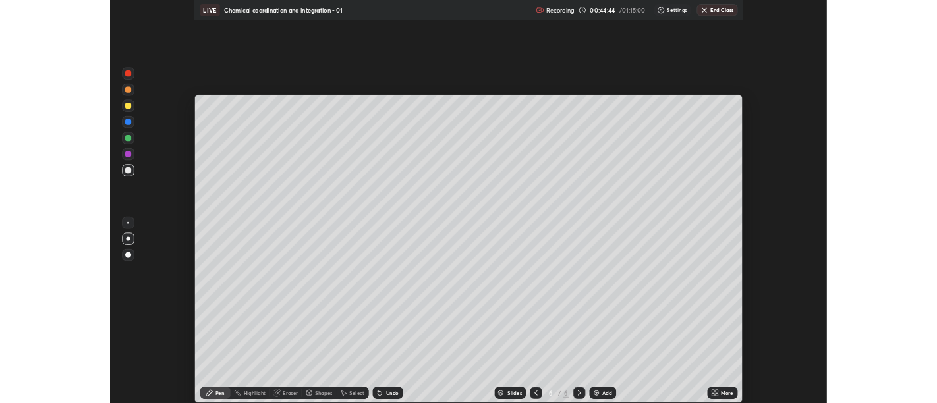
scroll to position [527, 937]
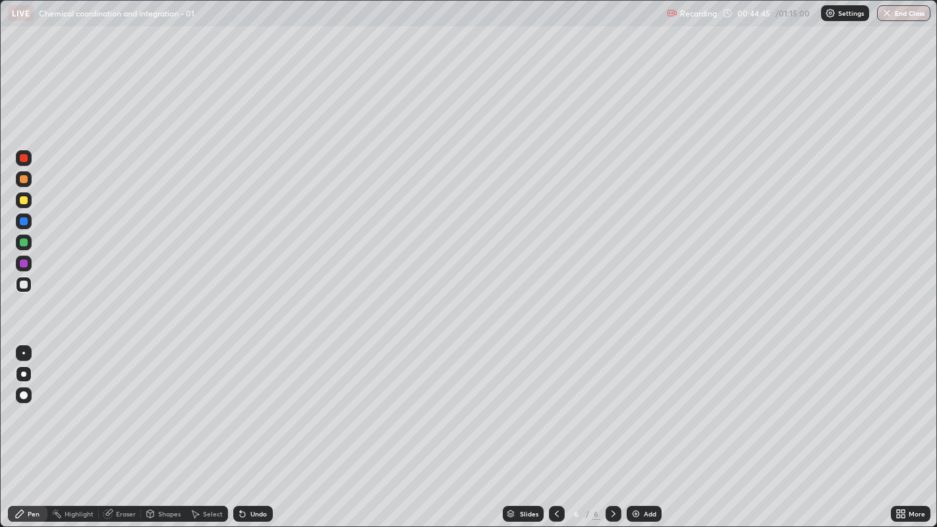
click at [21, 181] on div at bounding box center [24, 179] width 8 height 8
click at [641, 403] on div "Add" at bounding box center [644, 514] width 35 height 16
click at [24, 287] on div at bounding box center [24, 285] width 8 height 8
click at [24, 282] on div at bounding box center [24, 285] width 8 height 8
click at [24, 283] on div at bounding box center [24, 285] width 8 height 8
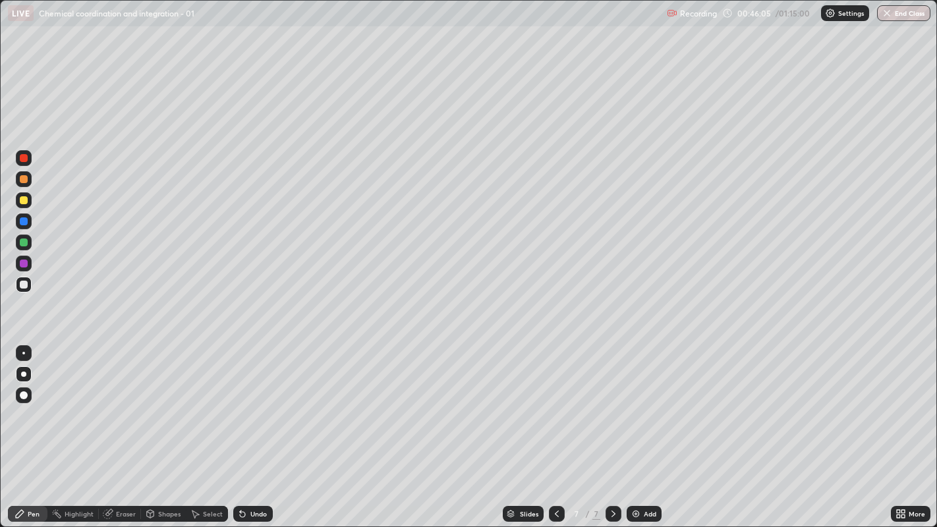
click at [28, 283] on div at bounding box center [24, 285] width 16 height 16
click at [26, 286] on div at bounding box center [24, 285] width 8 height 8
click at [23, 285] on div at bounding box center [24, 285] width 8 height 8
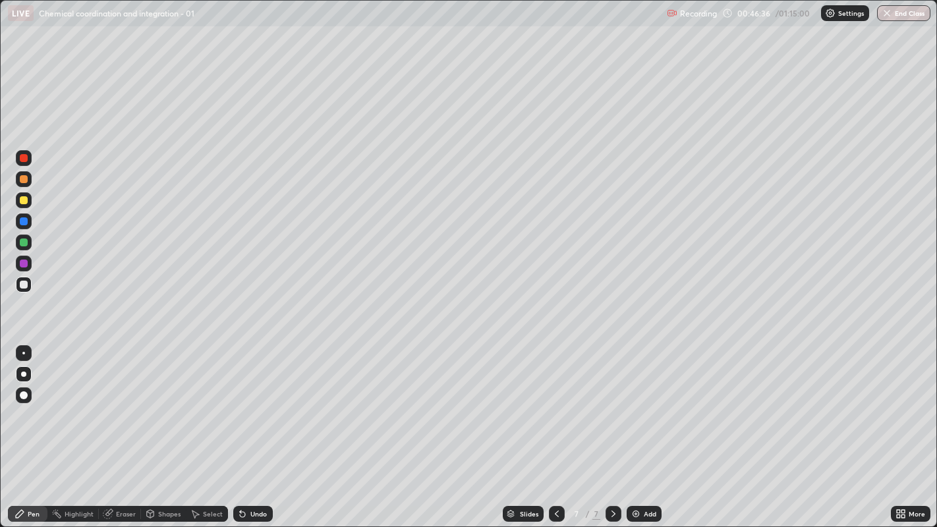
click at [254, 403] on div "Undo" at bounding box center [258, 514] width 16 height 7
click at [23, 223] on div at bounding box center [24, 221] width 8 height 8
click at [25, 198] on div at bounding box center [24, 200] width 8 height 8
click at [24, 182] on div at bounding box center [24, 179] width 8 height 8
click at [30, 290] on div at bounding box center [24, 285] width 16 height 16
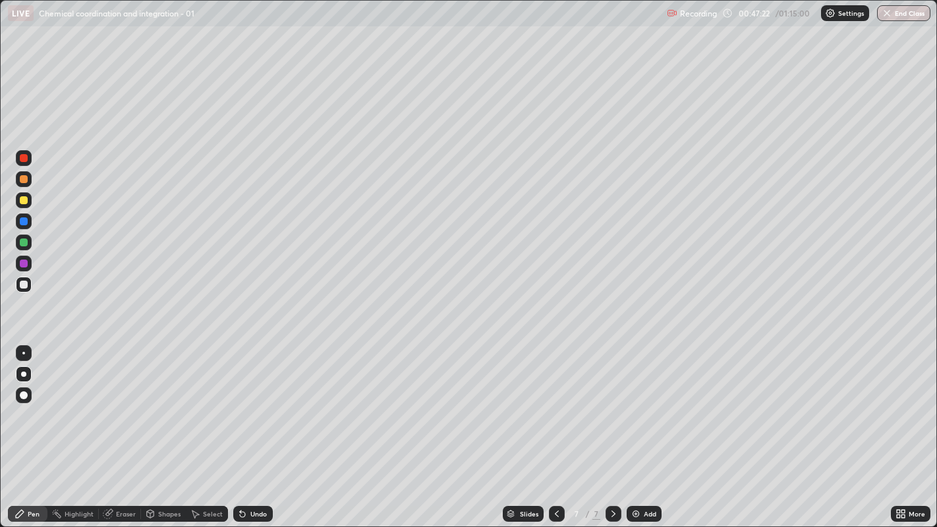
click at [23, 285] on div at bounding box center [24, 285] width 8 height 8
click at [22, 284] on div at bounding box center [24, 285] width 8 height 8
click at [26, 284] on div at bounding box center [24, 285] width 8 height 8
click at [20, 287] on div at bounding box center [24, 285] width 8 height 8
click at [19, 286] on div at bounding box center [24, 285] width 16 height 16
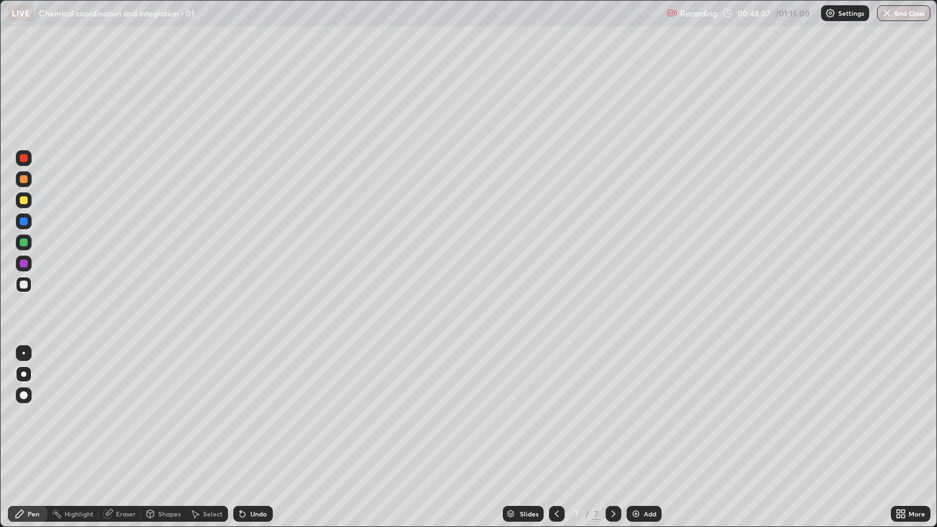
click at [24, 182] on div at bounding box center [24, 179] width 8 height 8
click at [23, 181] on div at bounding box center [24, 179] width 8 height 8
click at [20, 287] on div at bounding box center [24, 285] width 8 height 8
click at [23, 286] on div at bounding box center [24, 285] width 8 height 8
click at [20, 284] on div at bounding box center [24, 285] width 8 height 8
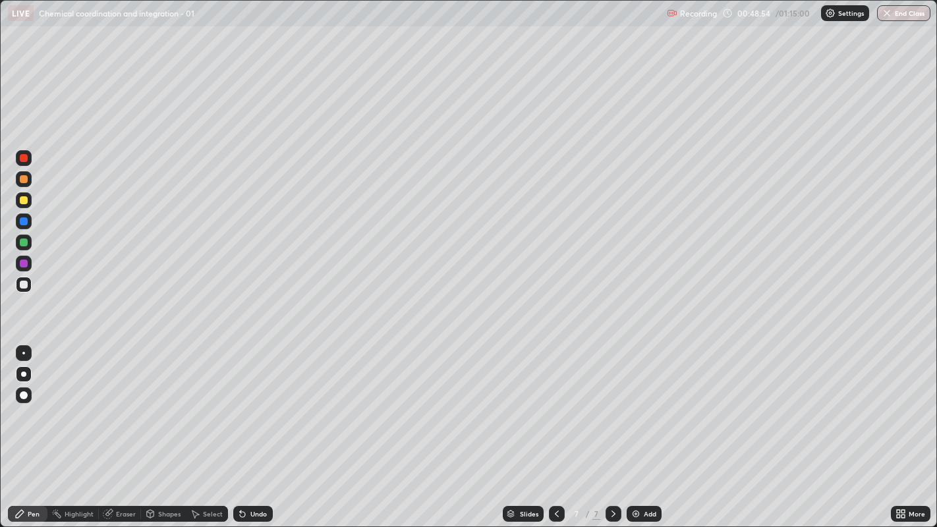
click at [23, 285] on div at bounding box center [24, 285] width 8 height 8
click at [24, 284] on div at bounding box center [24, 285] width 8 height 8
click at [24, 287] on div at bounding box center [24, 285] width 8 height 8
click at [25, 221] on div at bounding box center [24, 221] width 8 height 8
click at [24, 179] on div at bounding box center [24, 179] width 8 height 8
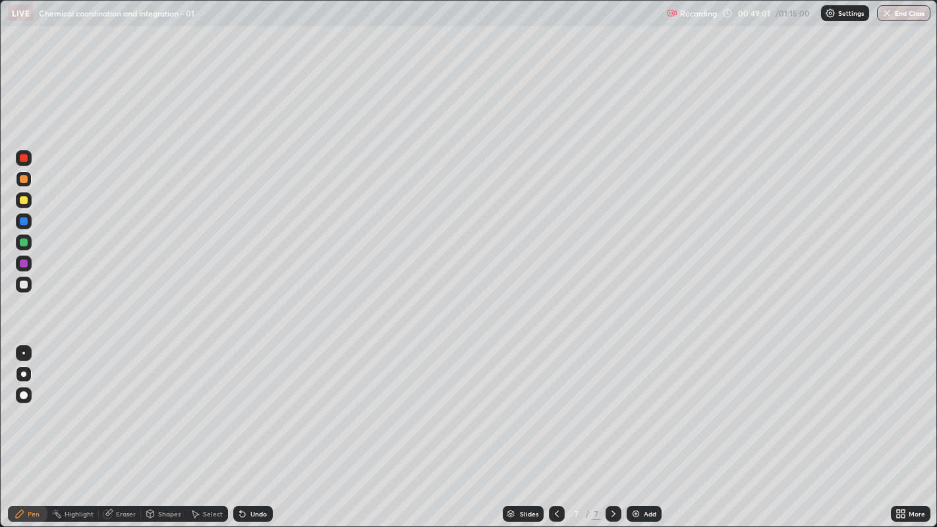
click at [25, 207] on div at bounding box center [24, 200] width 16 height 16
click at [24, 245] on div at bounding box center [24, 242] width 8 height 8
click at [23, 286] on div at bounding box center [24, 285] width 8 height 8
click at [22, 204] on div at bounding box center [24, 200] width 8 height 8
click at [22, 243] on div at bounding box center [24, 242] width 8 height 8
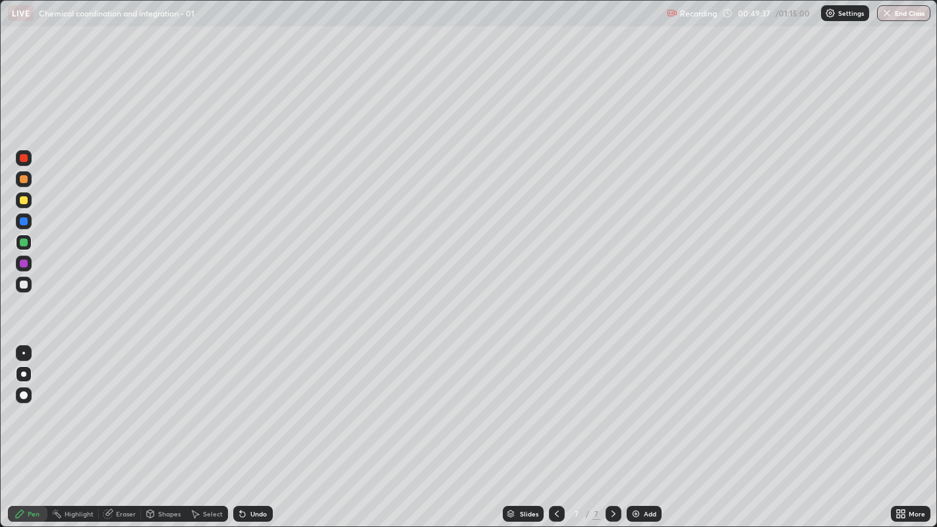
click at [26, 283] on div at bounding box center [24, 285] width 8 height 8
click at [24, 292] on div at bounding box center [24, 285] width 16 height 16
click at [24, 242] on div at bounding box center [24, 242] width 8 height 8
click at [23, 222] on div at bounding box center [24, 221] width 8 height 8
click at [23, 284] on div at bounding box center [24, 285] width 8 height 8
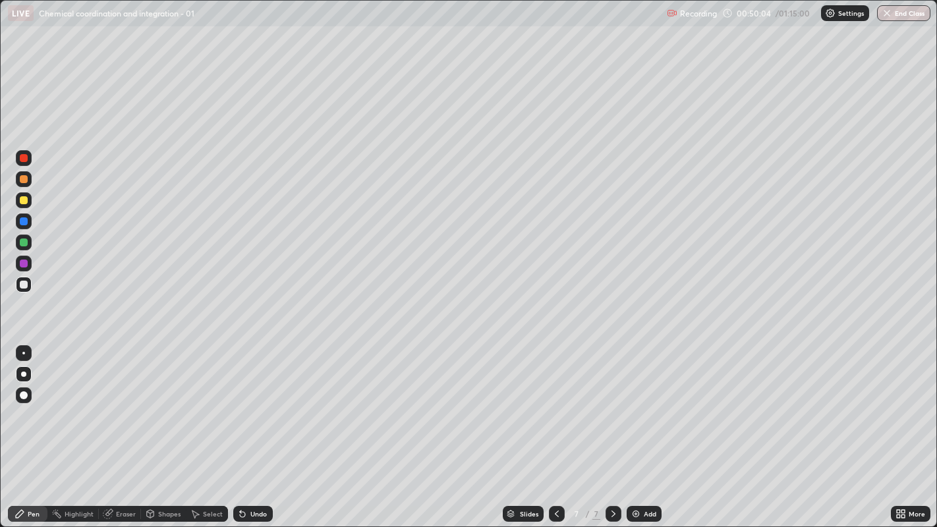
click at [262, 403] on div "Undo" at bounding box center [258, 514] width 16 height 7
click at [23, 285] on div at bounding box center [24, 285] width 8 height 8
click at [748, 403] on div "Slides 7 / 7 Add" at bounding box center [582, 514] width 618 height 26
click at [22, 284] on div at bounding box center [24, 285] width 8 height 8
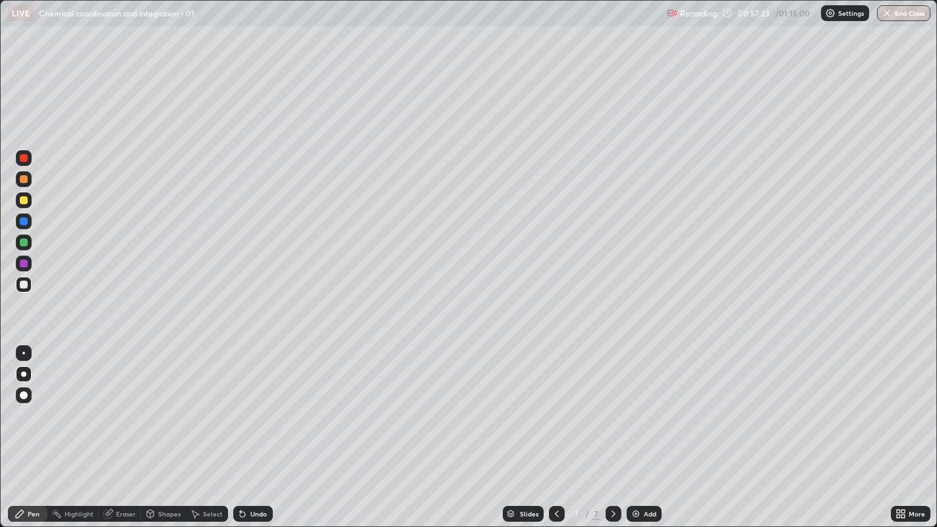
click at [901, 403] on icon at bounding box center [900, 514] width 11 height 11
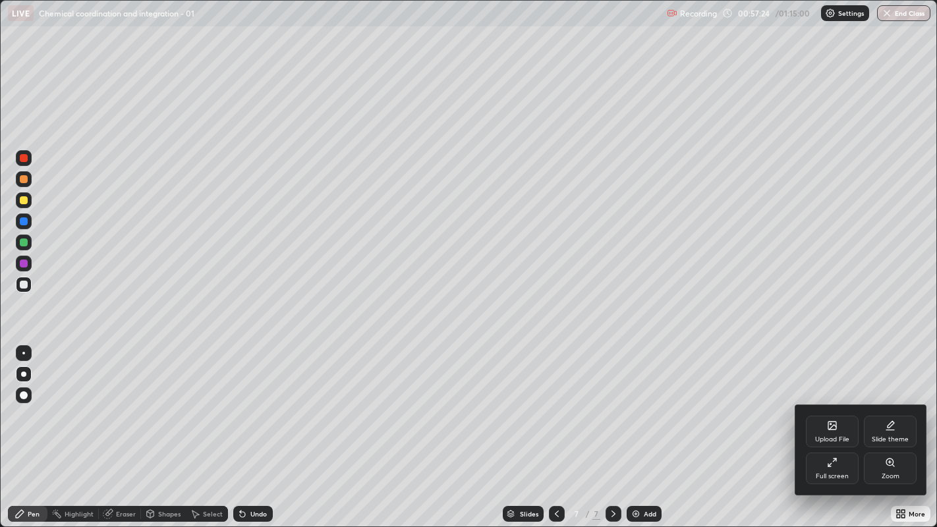
click at [831, 403] on icon at bounding box center [832, 462] width 11 height 11
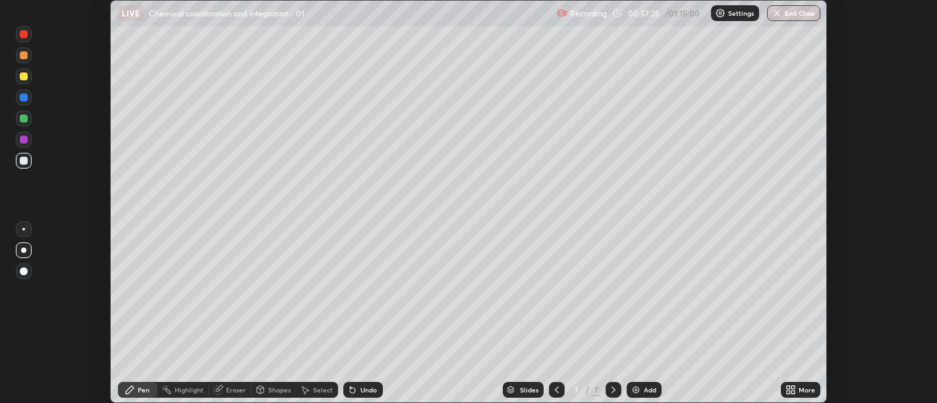
scroll to position [65476, 64942]
